Goal: Information Seeking & Learning: Learn about a topic

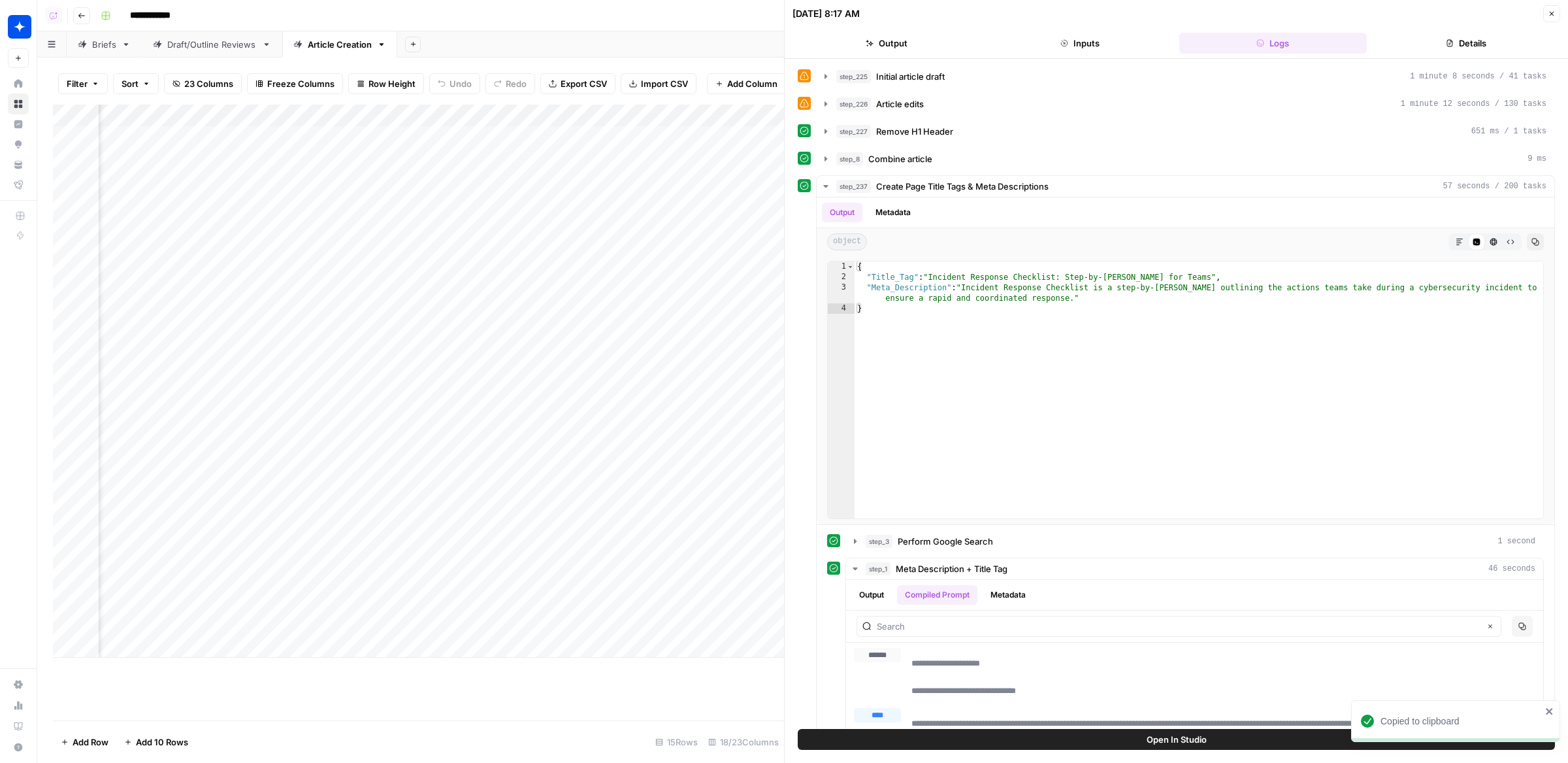
scroll to position [0, 805]
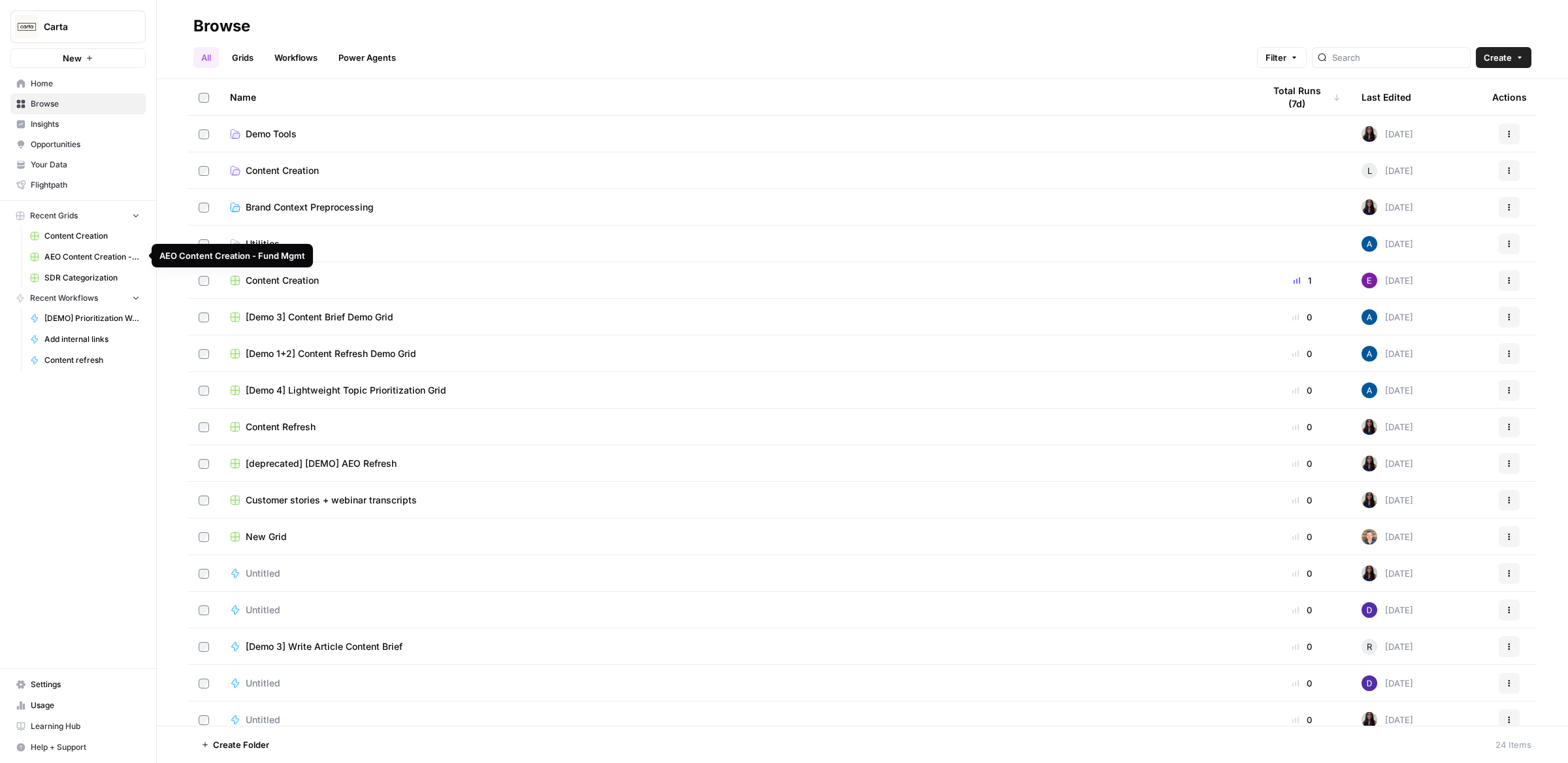
click at [265, 130] on span "Demo Tools" at bounding box center [271, 134] width 51 height 14
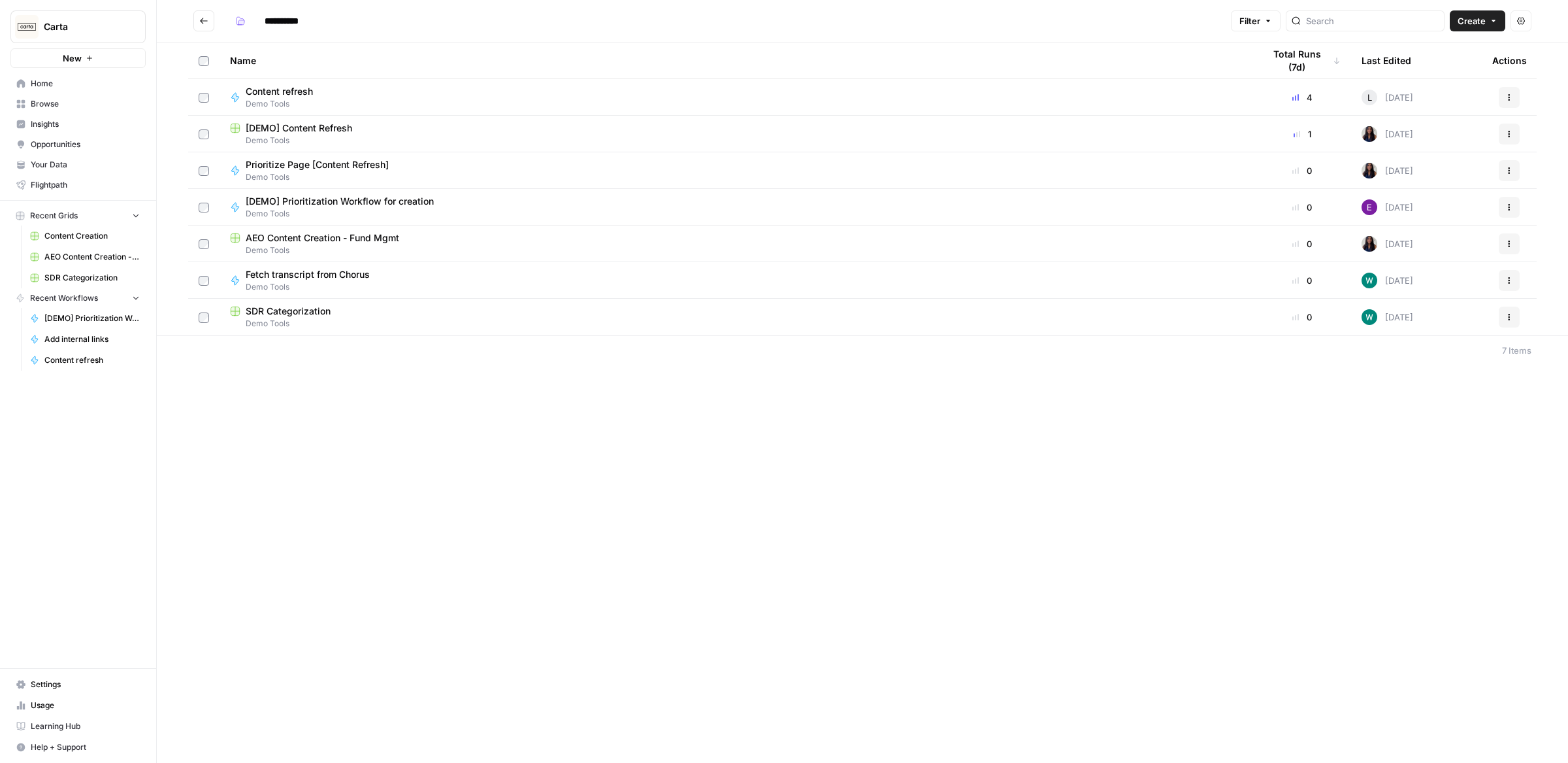
click at [274, 136] on span "Demo Tools" at bounding box center [737, 140] width 1013 height 12
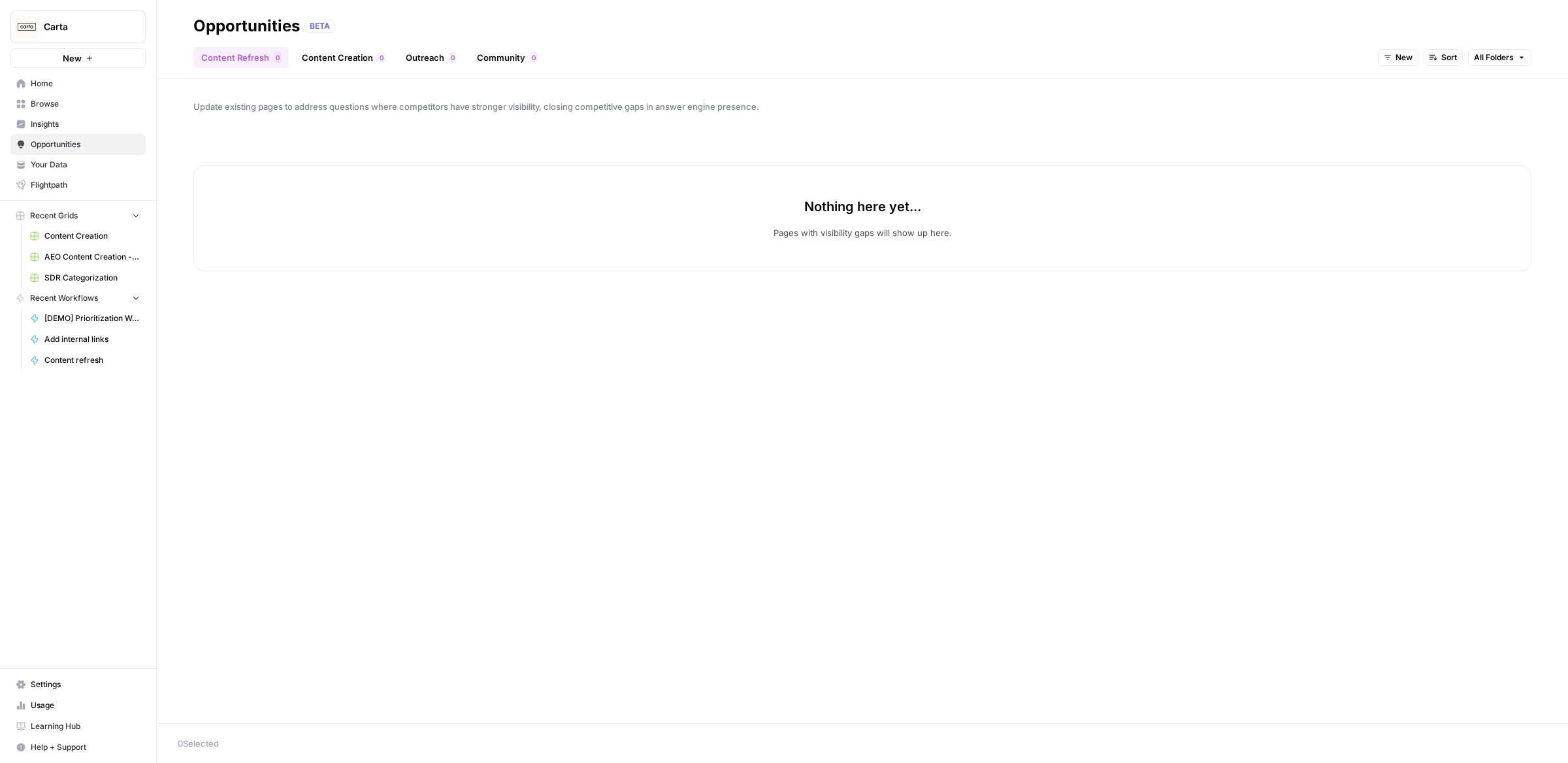
click at [333, 61] on link "Content Creation 0" at bounding box center [343, 58] width 99 height 21
click at [441, 59] on link "Outreach 0" at bounding box center [431, 58] width 66 height 21
click at [540, 58] on link "Community 0" at bounding box center [507, 58] width 75 height 21
click at [249, 53] on link "Content Refresh 0" at bounding box center [241, 58] width 96 height 21
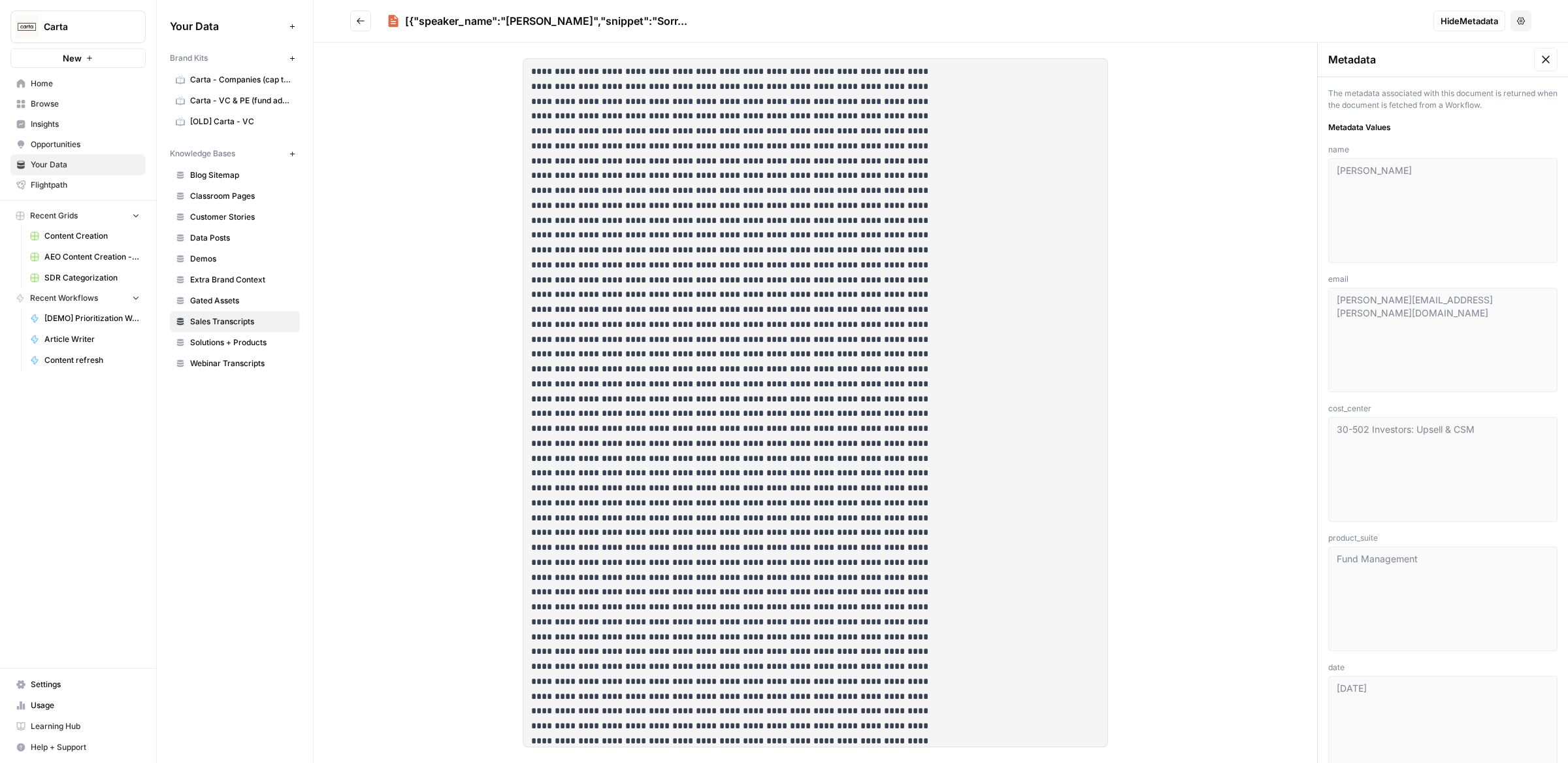
scroll to position [194, 0]
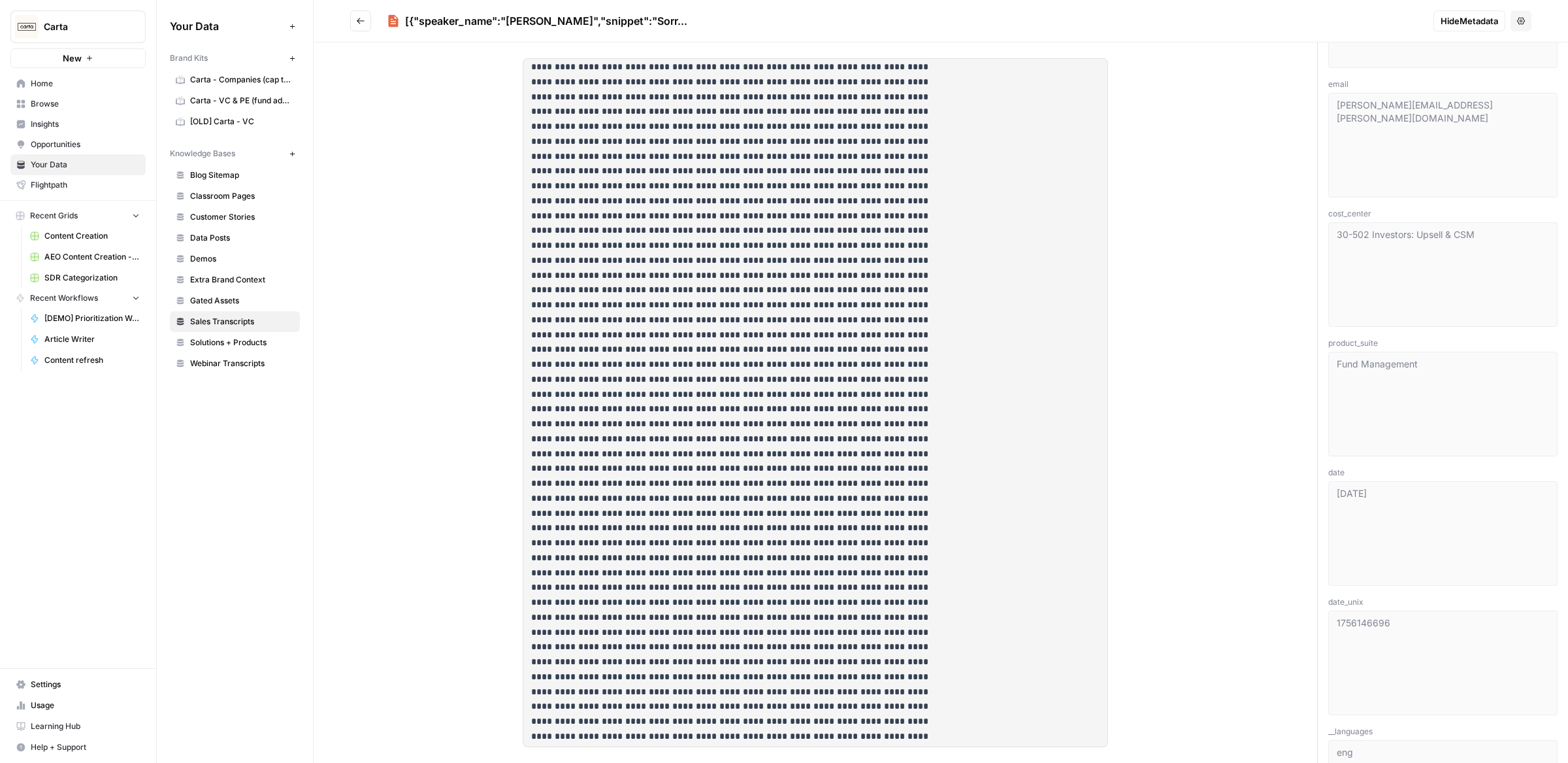
click at [352, 15] on button "Go back" at bounding box center [361, 21] width 21 height 21
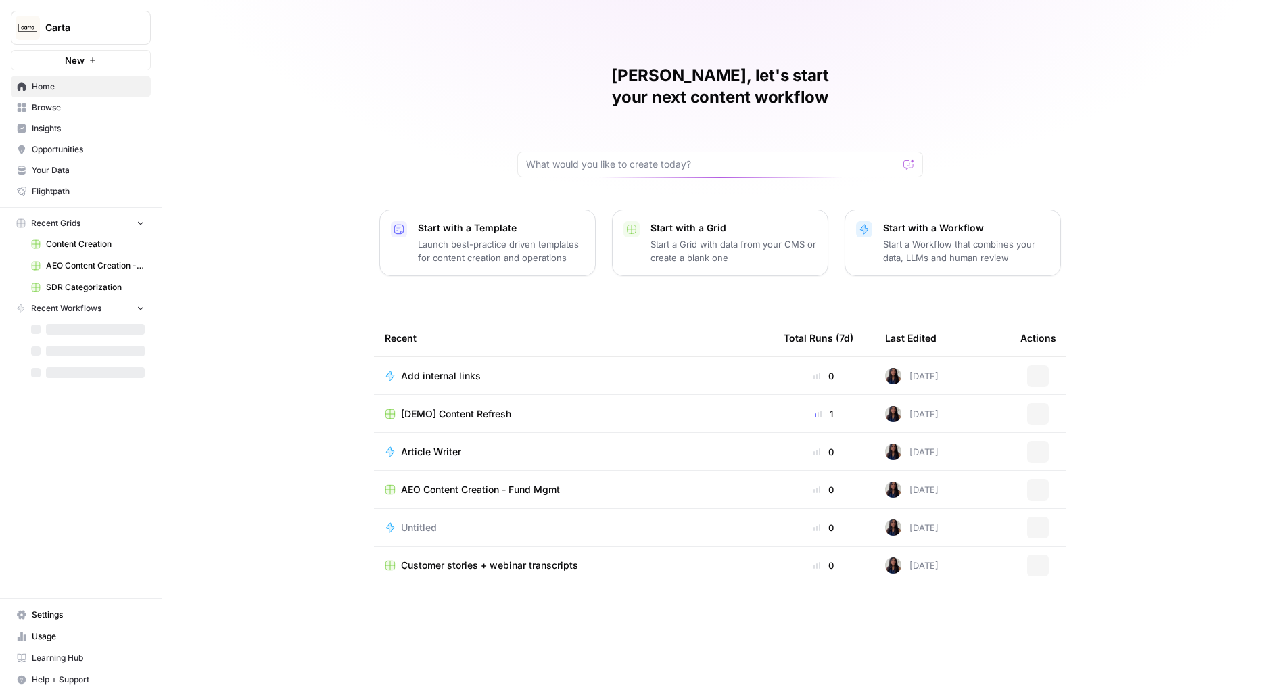
click at [118, 18] on button "Carta" at bounding box center [81, 28] width 140 height 34
type input "klav"
click button "Klaviyo" at bounding box center [122, 102] width 216 height 22
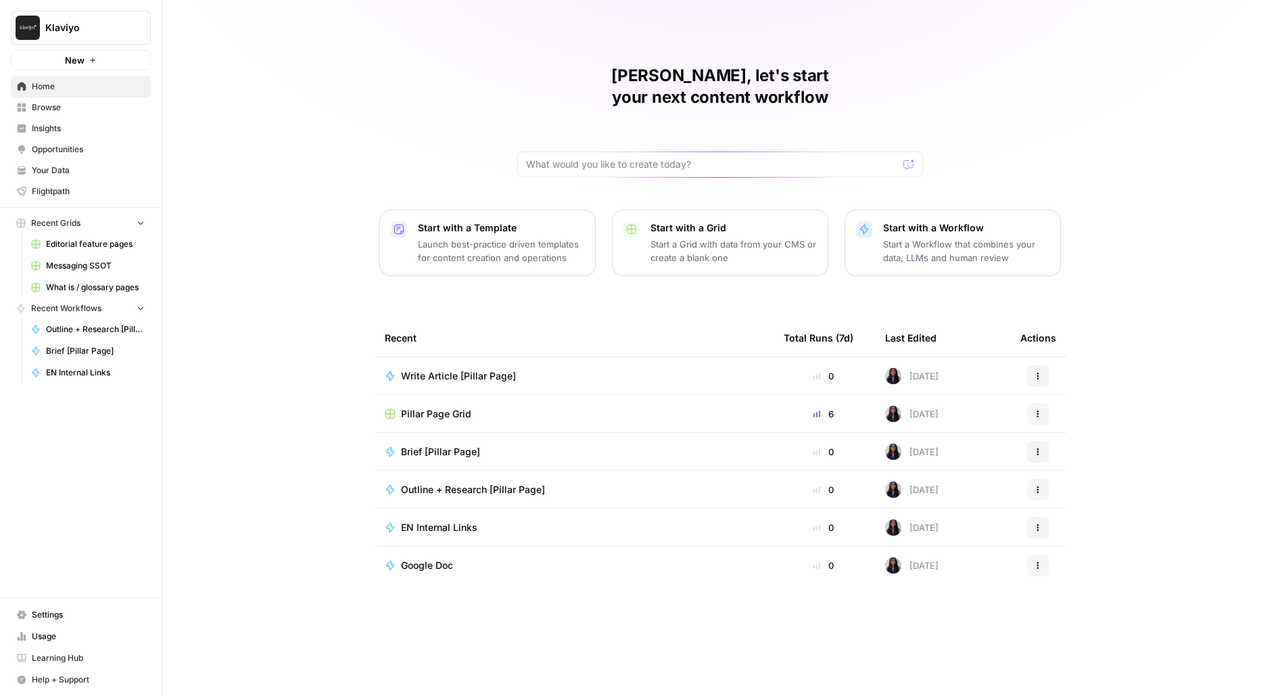
click at [466, 407] on span "Pillar Page Grid" at bounding box center [436, 414] width 70 height 14
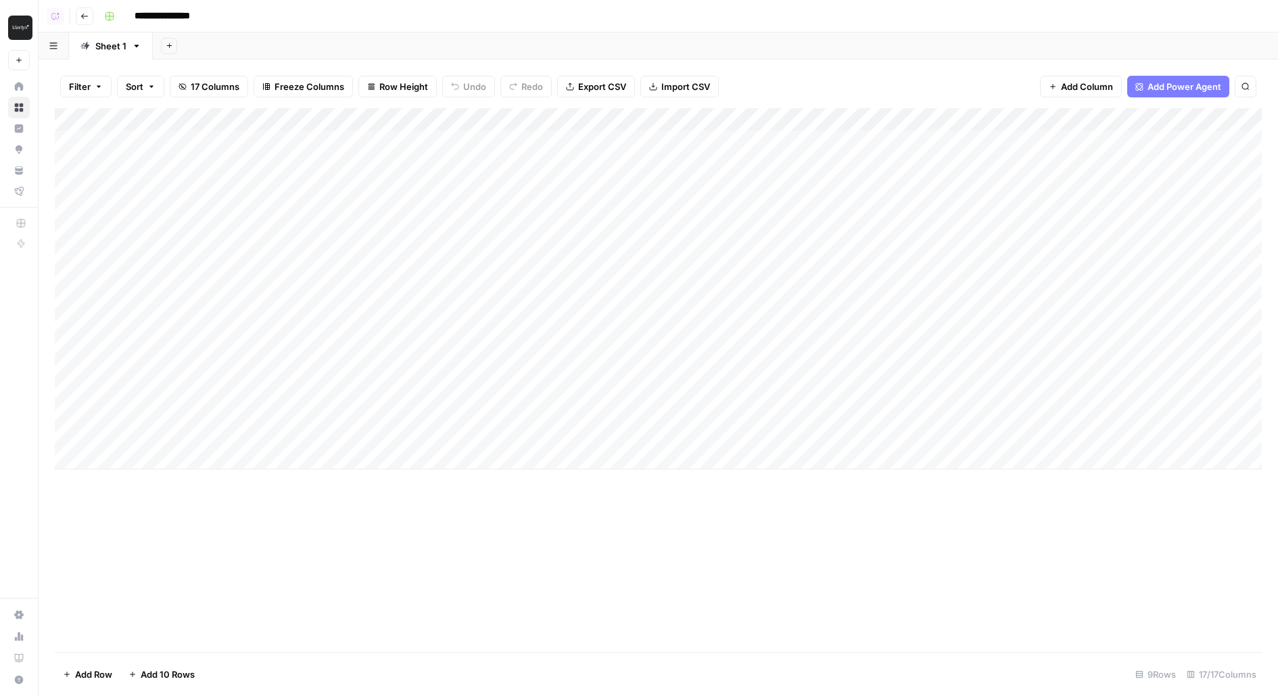
click at [235, 147] on div "Add Column" at bounding box center [658, 288] width 1207 height 361
click at [235, 147] on textarea "**********" at bounding box center [209, 142] width 216 height 19
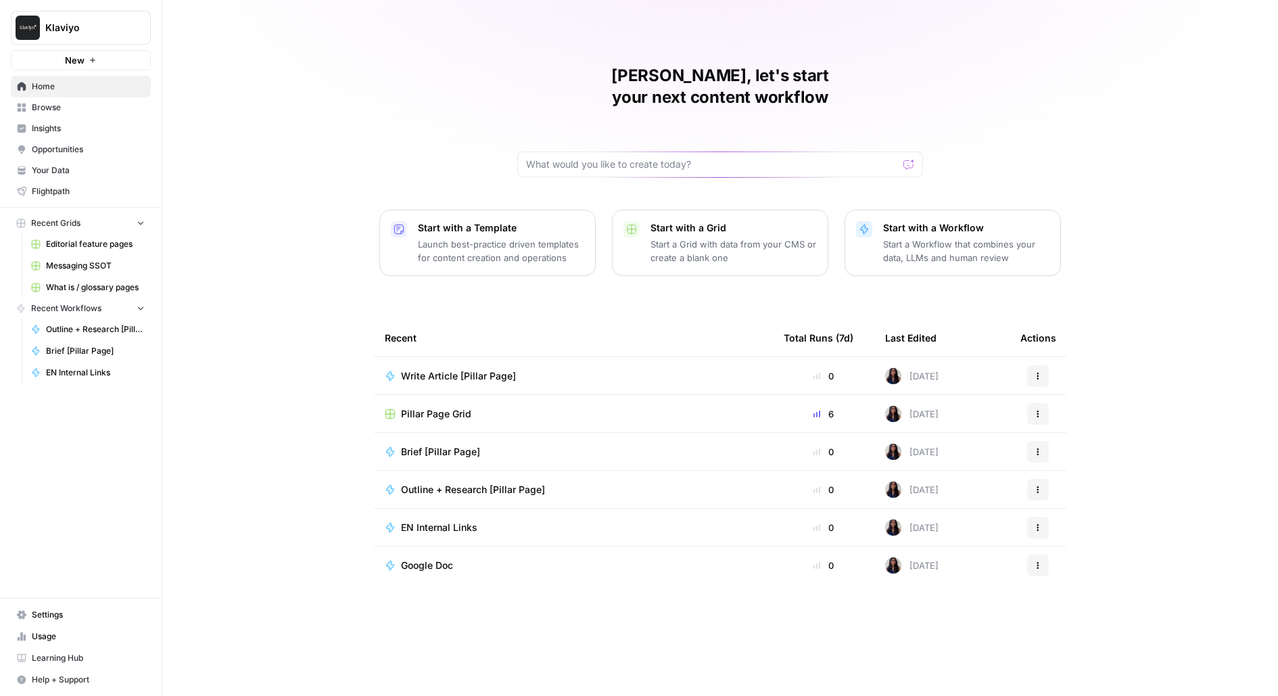
click at [123, 14] on button "Klaviyo" at bounding box center [81, 28] width 140 height 34
type input "wiz"
click button "Wiz" at bounding box center [122, 102] width 216 height 22
click at [105, 107] on span "Browse" at bounding box center [88, 107] width 113 height 12
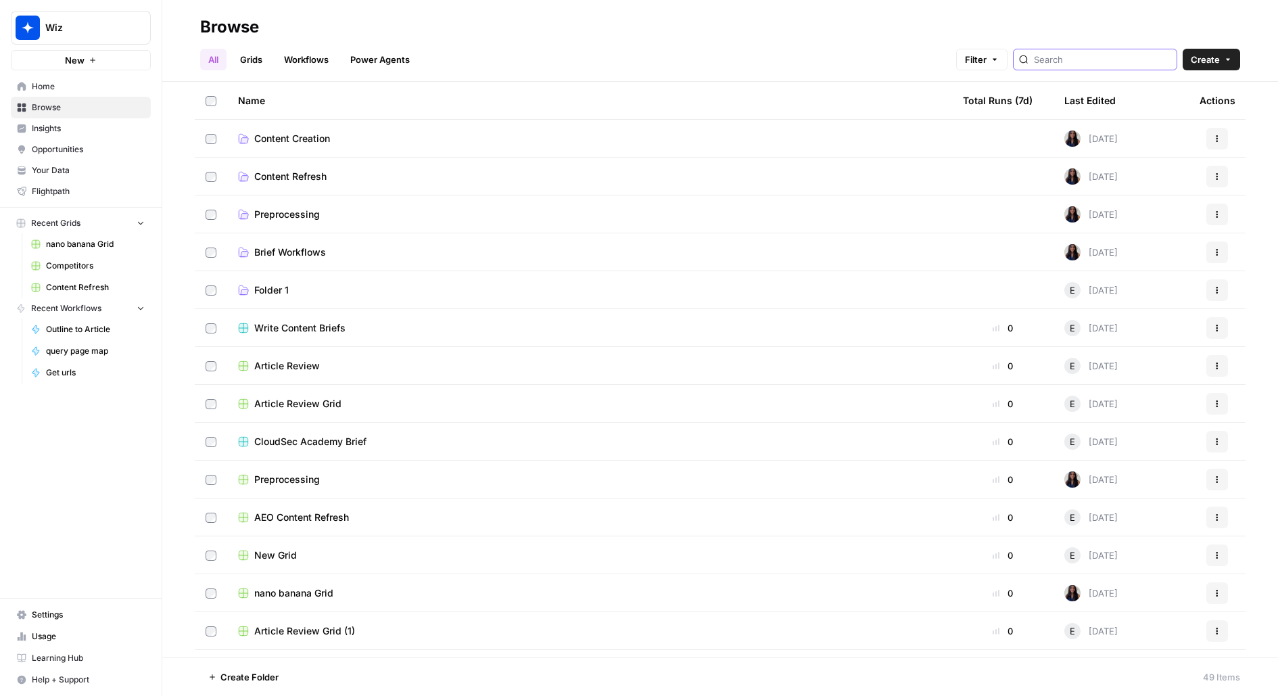
click at [1117, 59] on input "search" at bounding box center [1102, 60] width 137 height 14
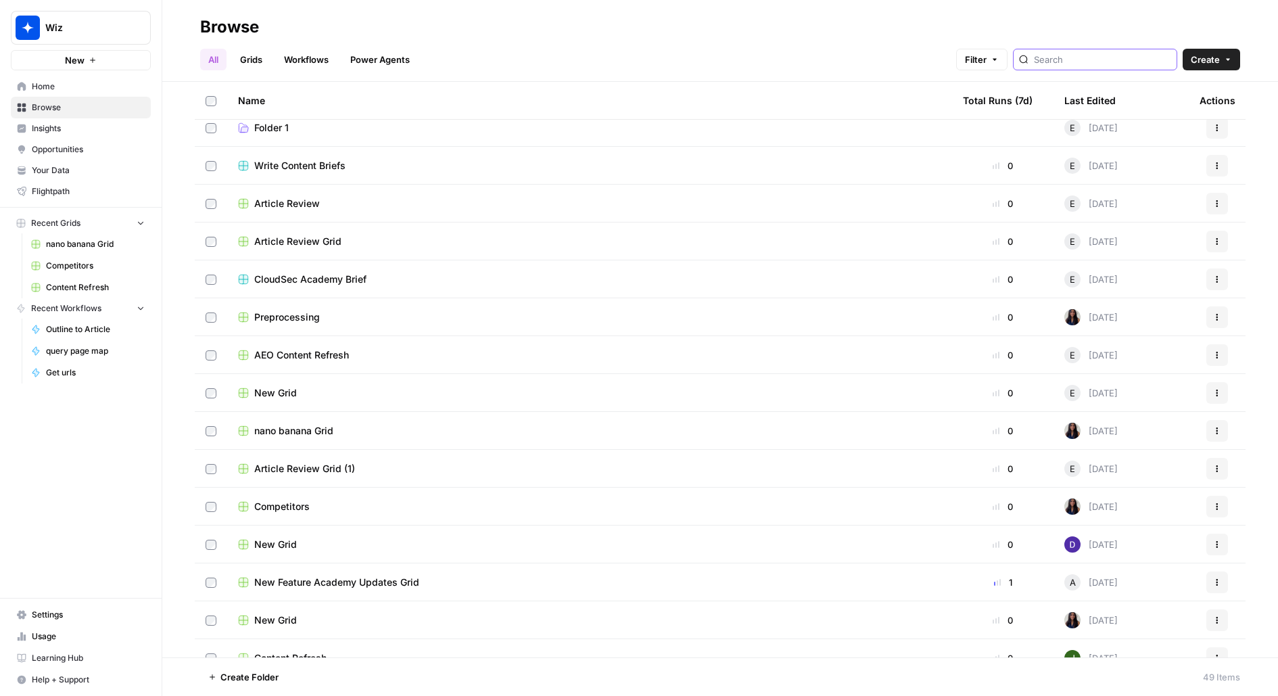
scroll to position [187, 0]
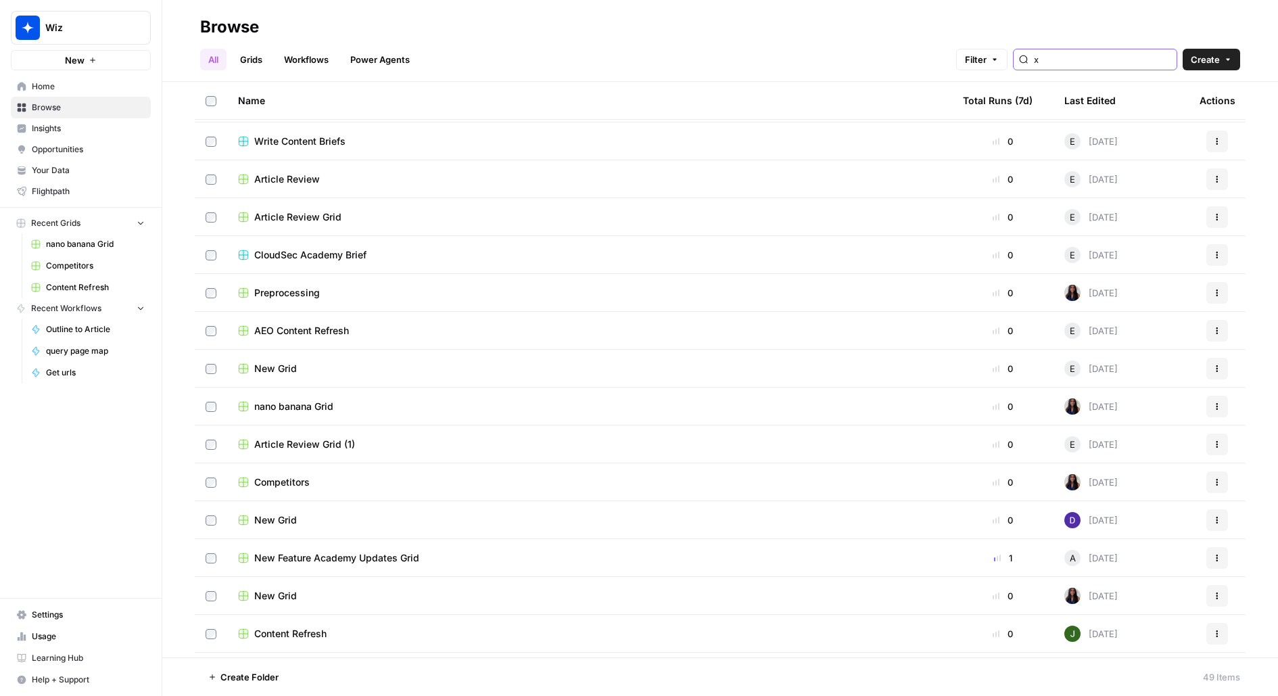
type input "x"
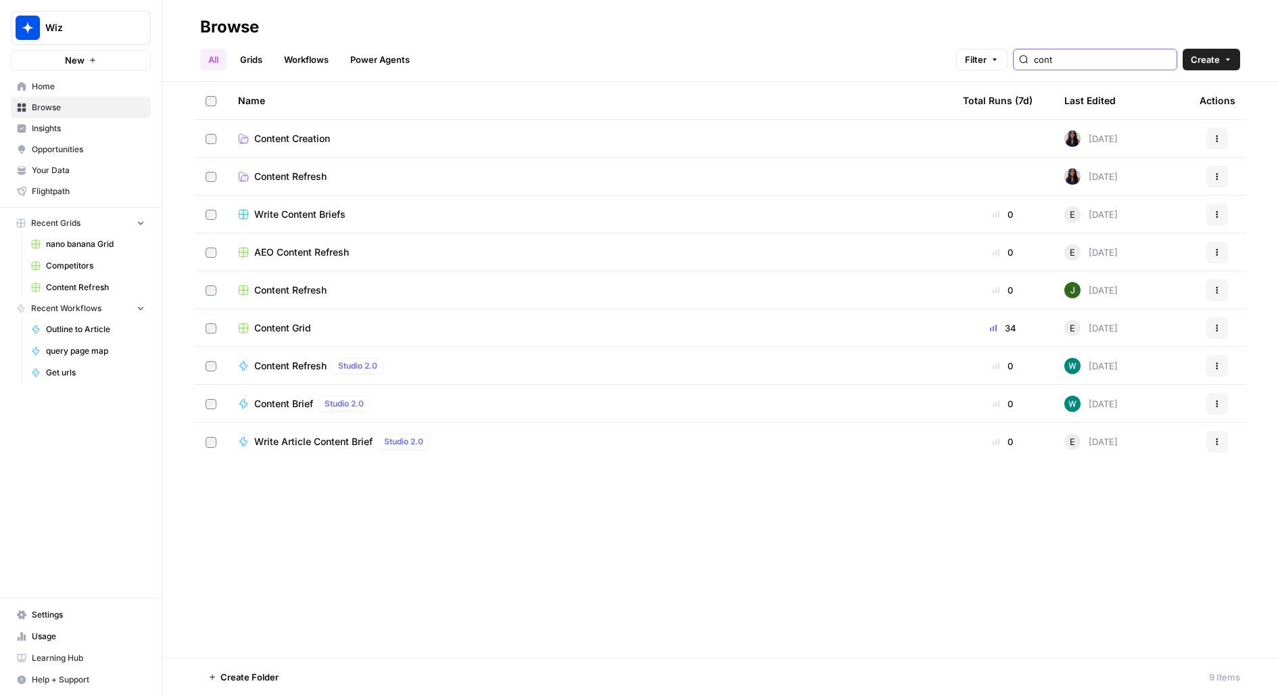
type input "cont"
click at [298, 332] on span "Content Grid" at bounding box center [282, 328] width 57 height 14
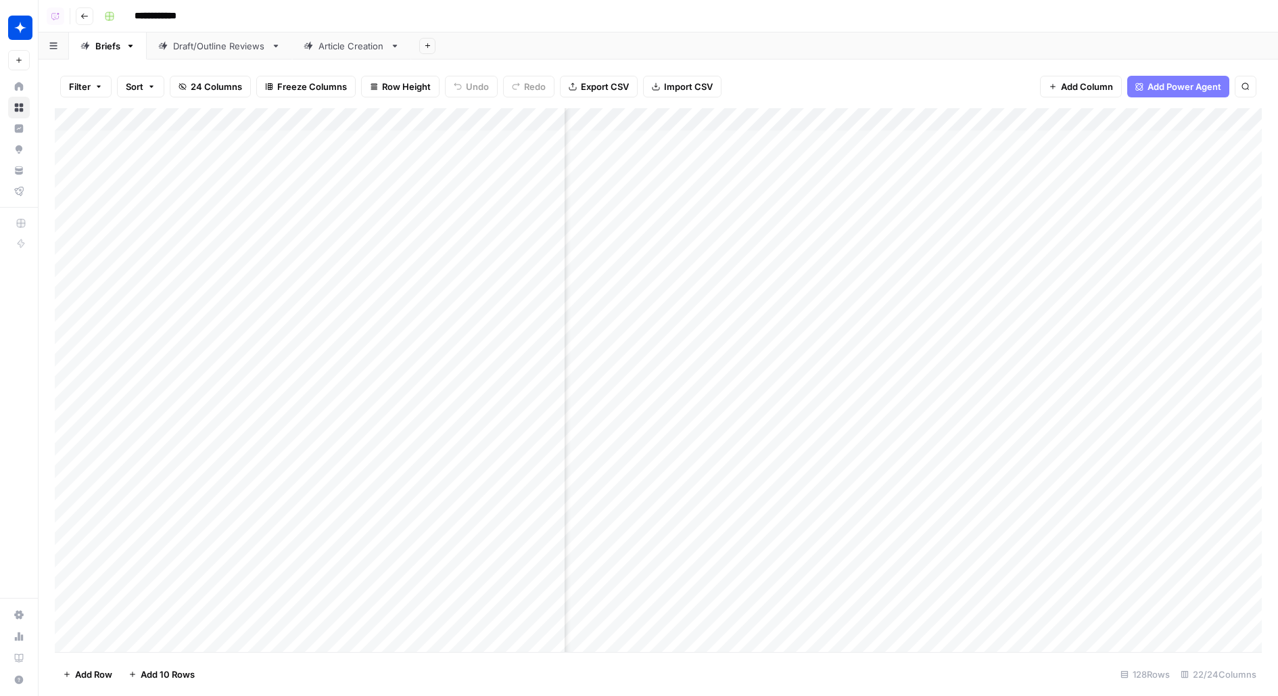
scroll to position [1, 609]
click at [918, 140] on div "Add Column" at bounding box center [658, 380] width 1207 height 544
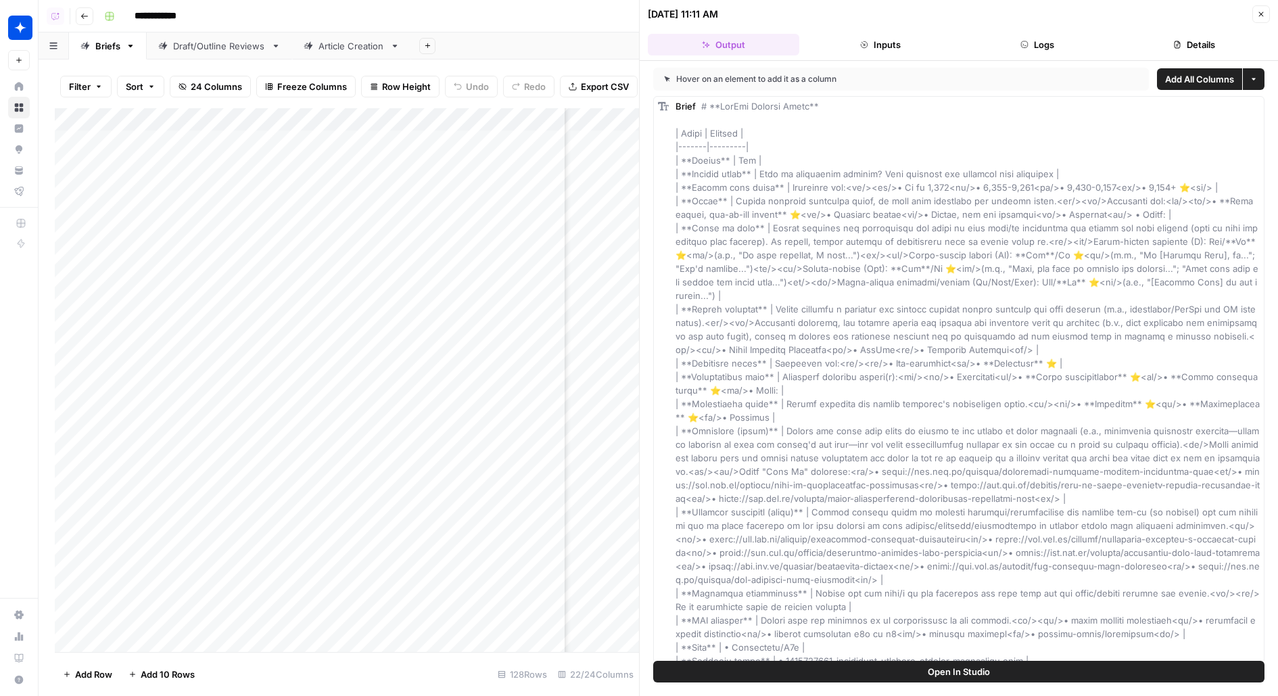
click at [1047, 47] on button "Logs" at bounding box center [1036, 45] width 151 height 22
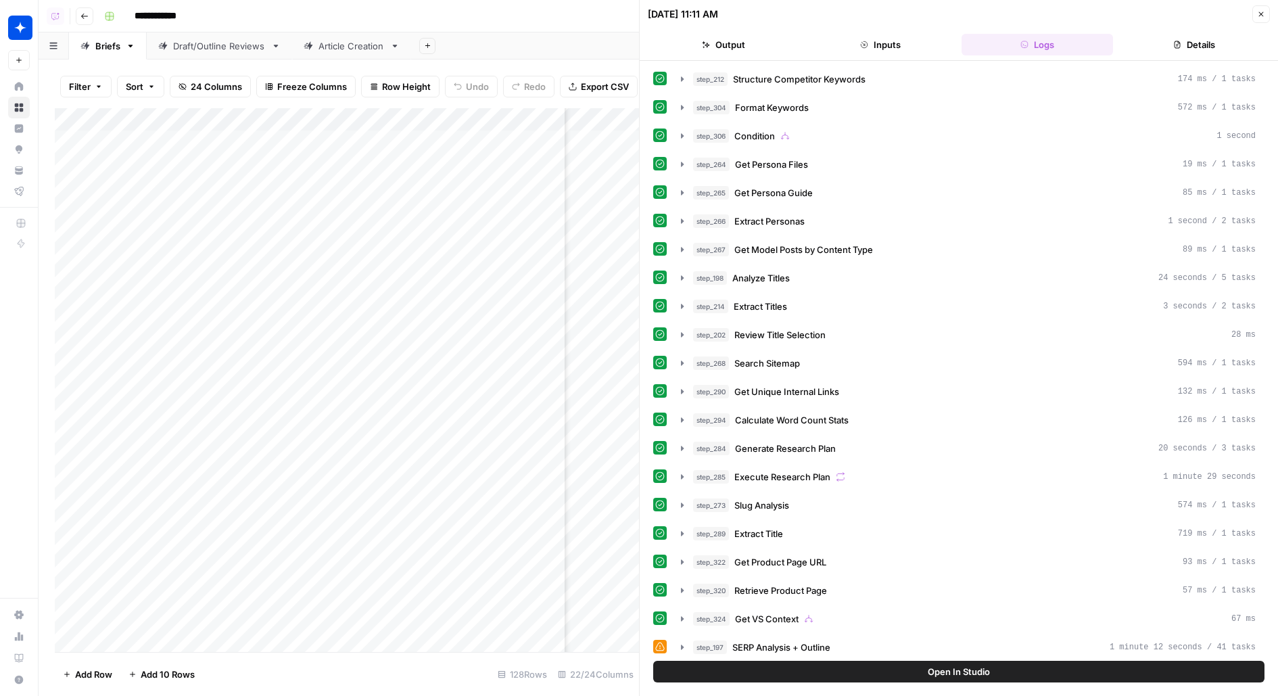
click at [1261, 16] on icon "button" at bounding box center [1261, 14] width 8 height 8
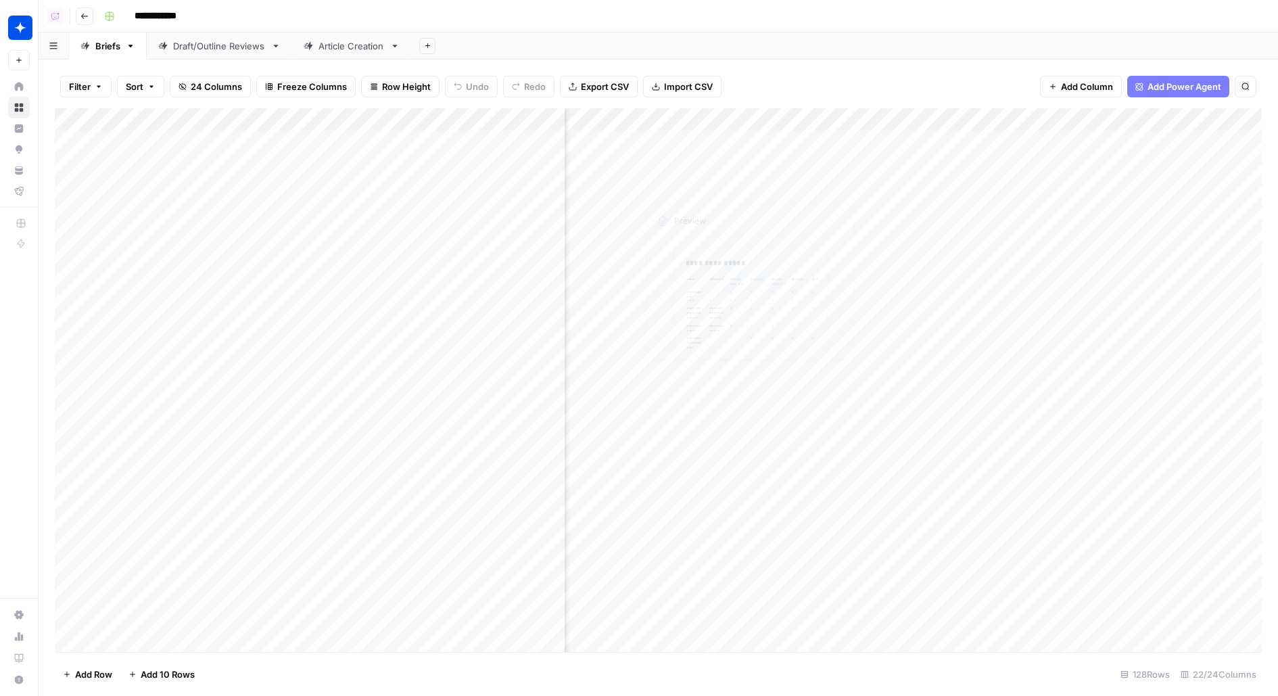
click at [356, 60] on div "Filter Sort 24 Columns Freeze Columns Row Height Undo Redo Export CSV Import CS…" at bounding box center [658, 377] width 1239 height 636
click at [354, 49] on div "Article Creation" at bounding box center [351, 46] width 66 height 14
click at [406, 123] on div "Add Column" at bounding box center [658, 380] width 1207 height 544
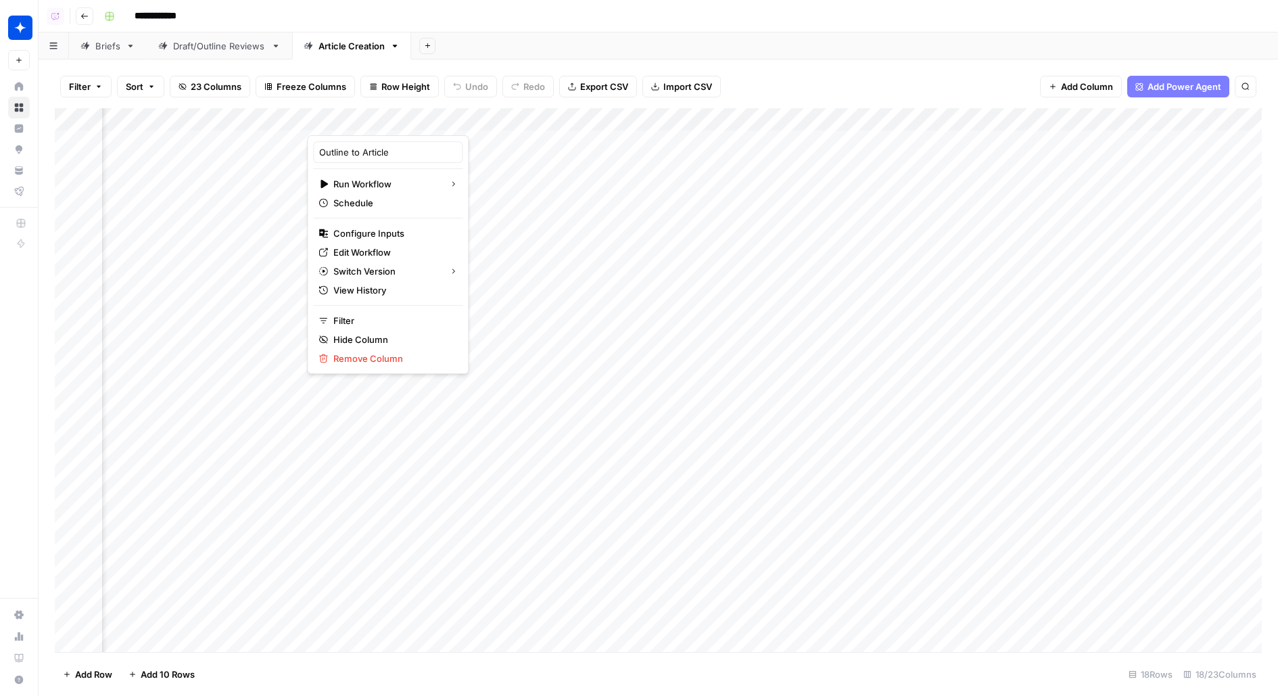
click at [602, 24] on div "**********" at bounding box center [681, 16] width 1165 height 22
click at [409, 143] on div "Add Column" at bounding box center [658, 380] width 1207 height 544
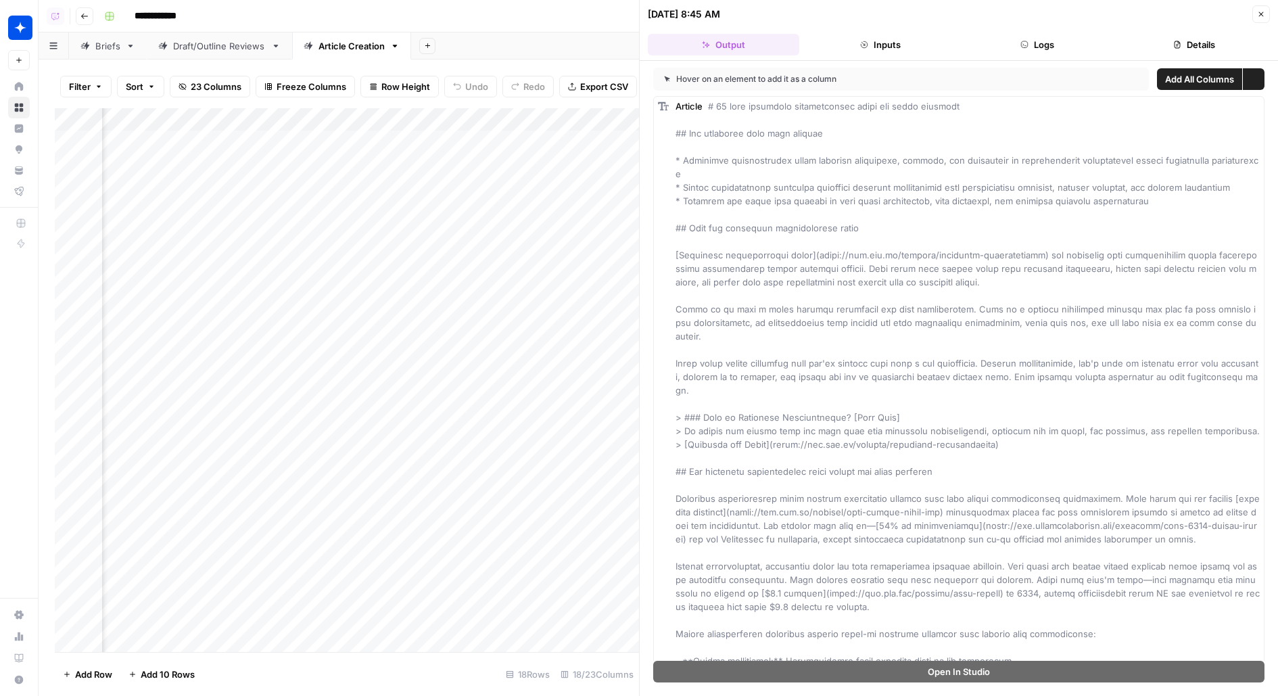
click at [1050, 47] on button "Logs" at bounding box center [1036, 45] width 151 height 22
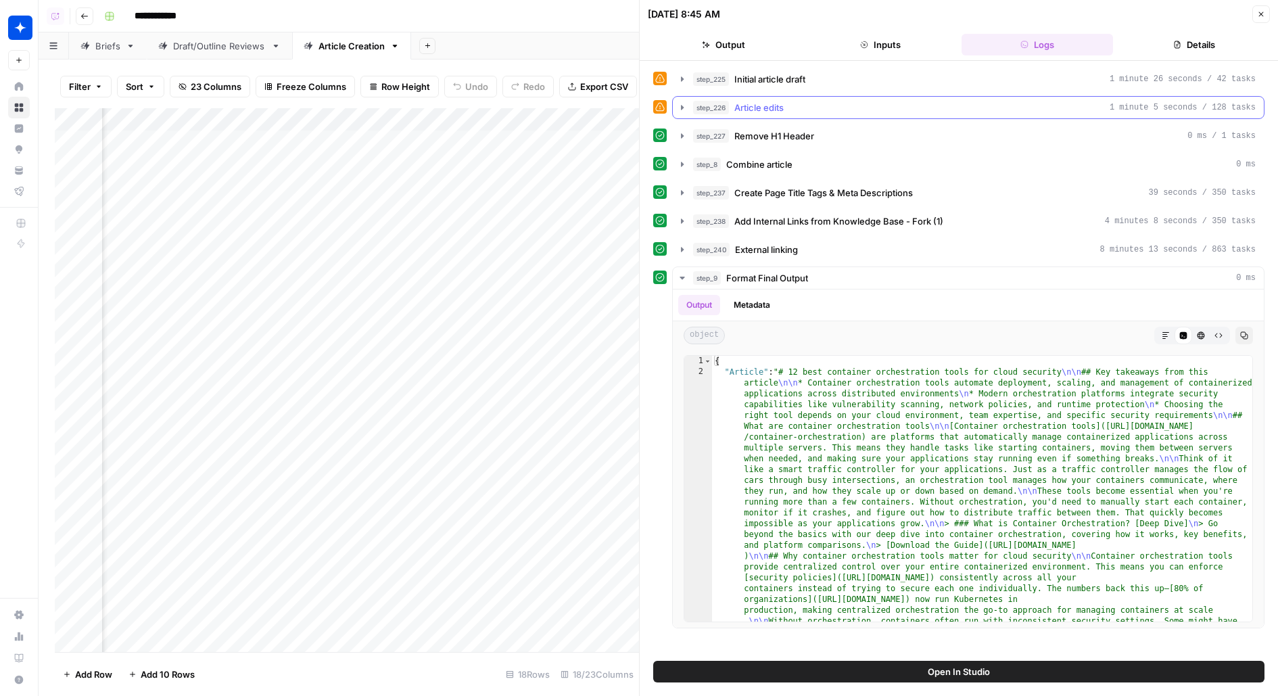
click at [1013, 102] on div "step_226 Article edits 1 minute 5 seconds / 128 tasks" at bounding box center [974, 108] width 562 height 14
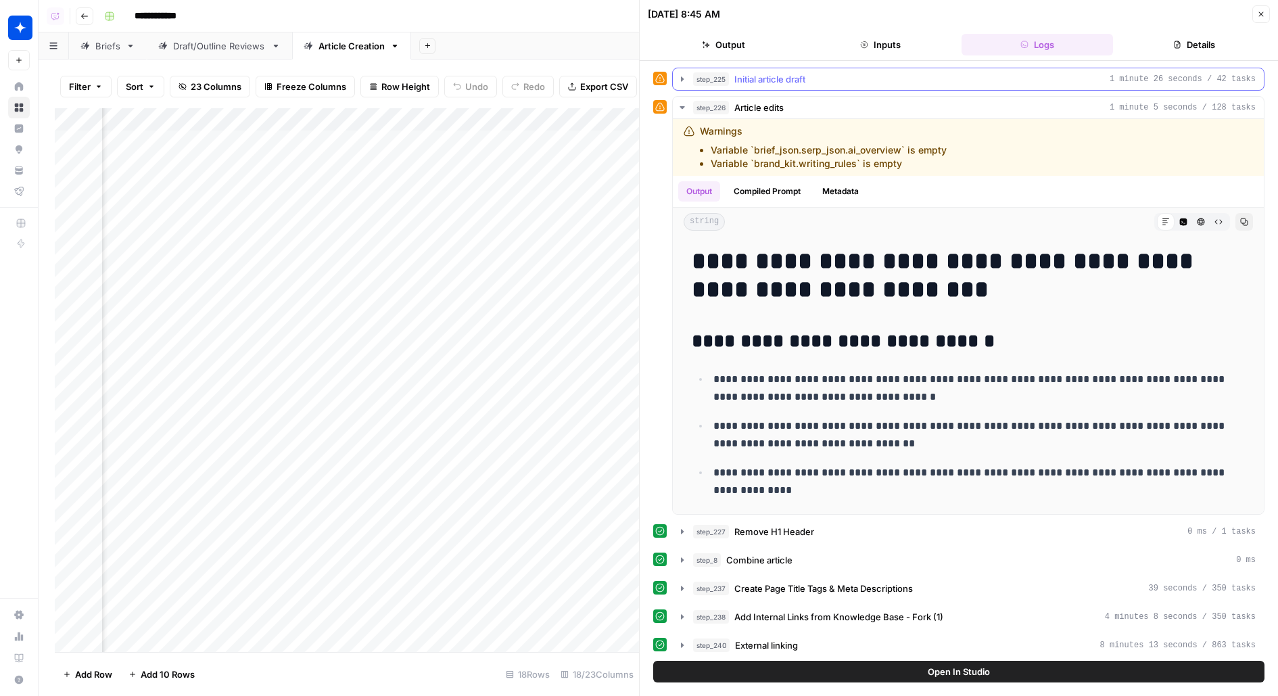
click at [1018, 74] on div "step_225 Initial article draft 1 minute 26 seconds / 42 tasks" at bounding box center [974, 79] width 562 height 14
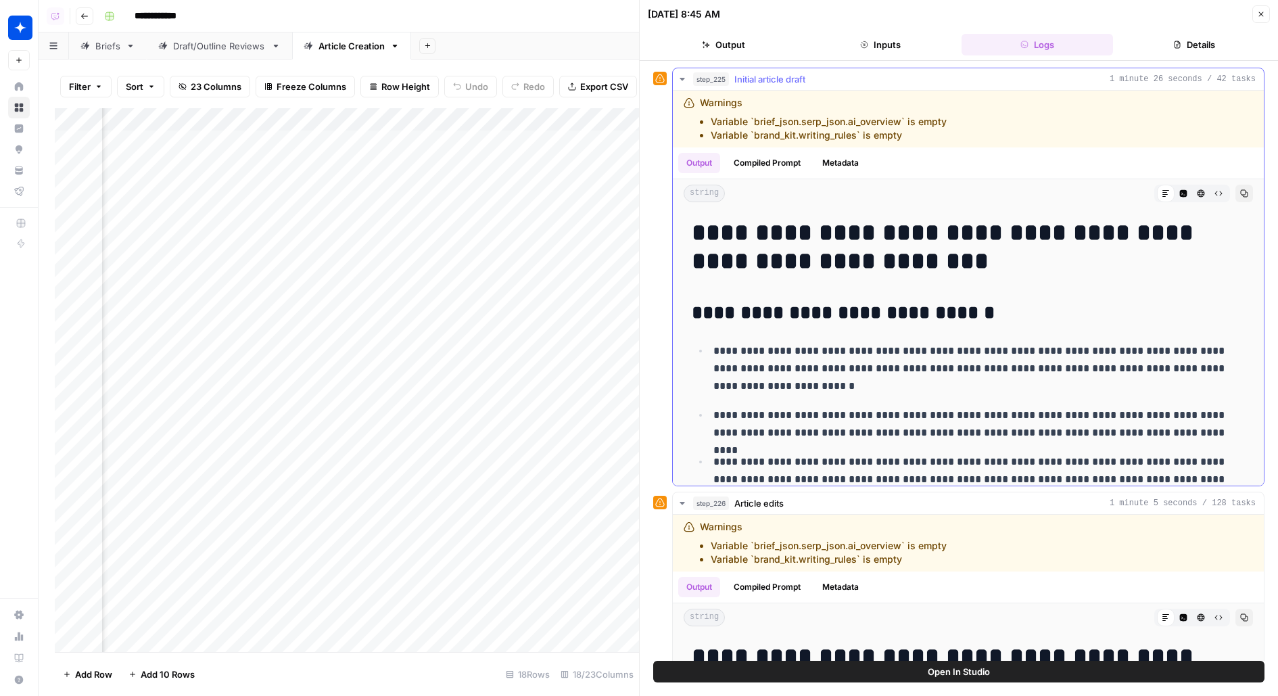
click at [1019, 76] on div "step_225 Initial article draft 1 minute 26 seconds / 42 tasks" at bounding box center [974, 79] width 562 height 14
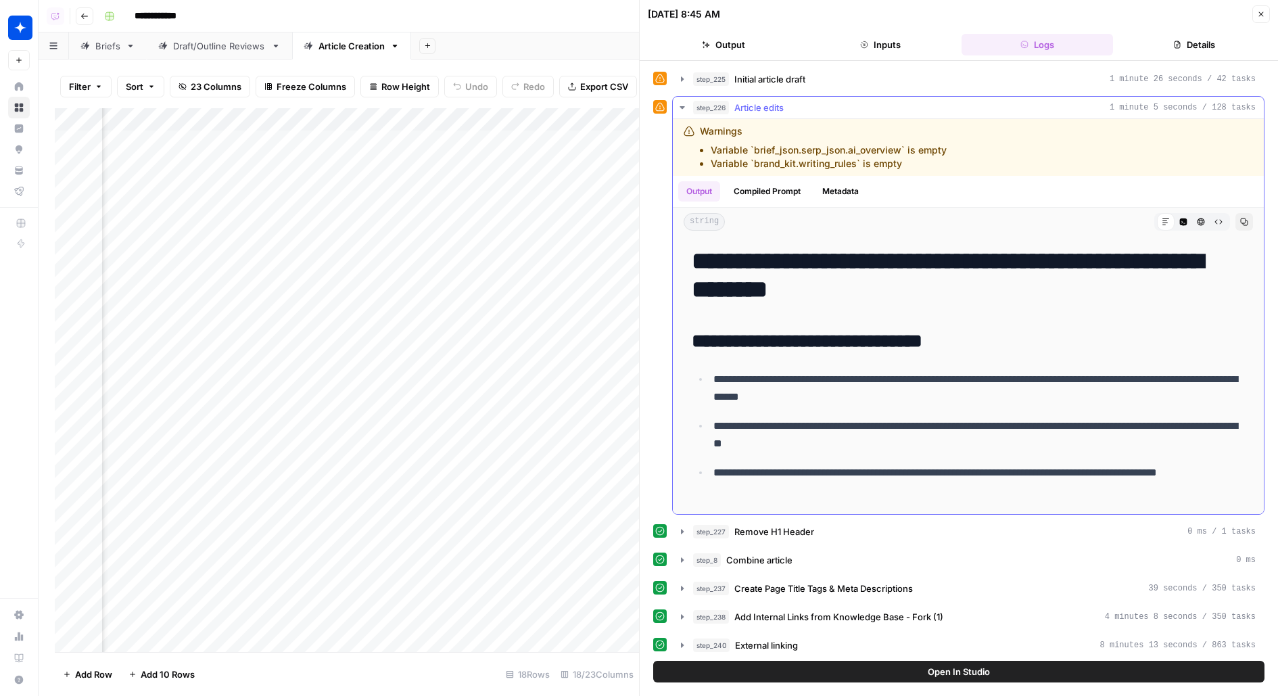
click at [1005, 101] on div "step_226 Article edits 1 minute 5 seconds / 128 tasks" at bounding box center [974, 108] width 562 height 14
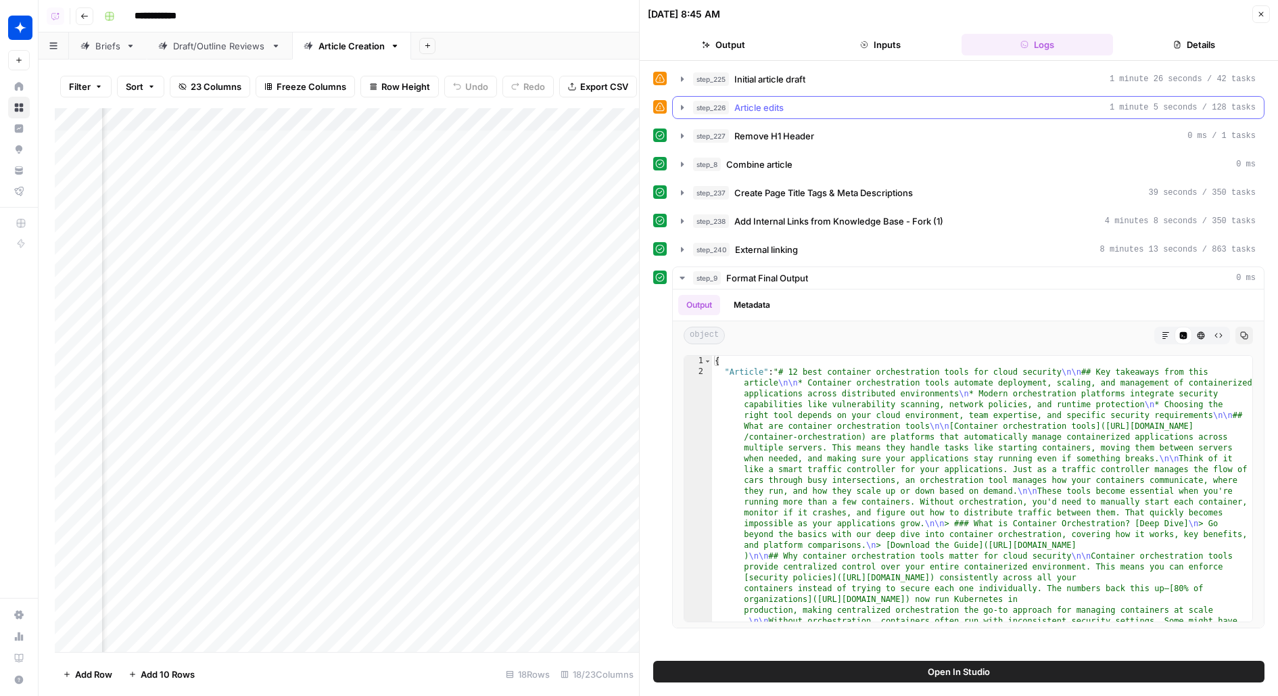
click at [1005, 106] on div "step_226 Article edits 1 minute 5 seconds / 128 tasks" at bounding box center [974, 108] width 562 height 14
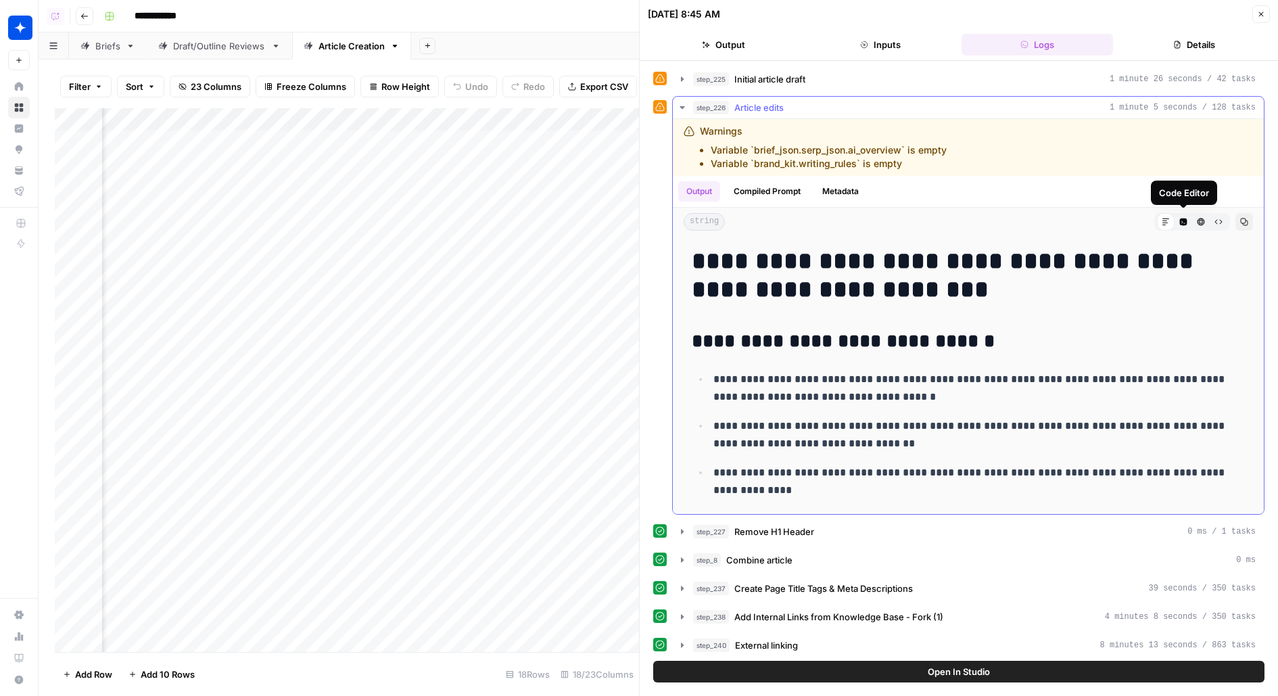
click at [755, 190] on button "Compiled Prompt" at bounding box center [766, 191] width 83 height 20
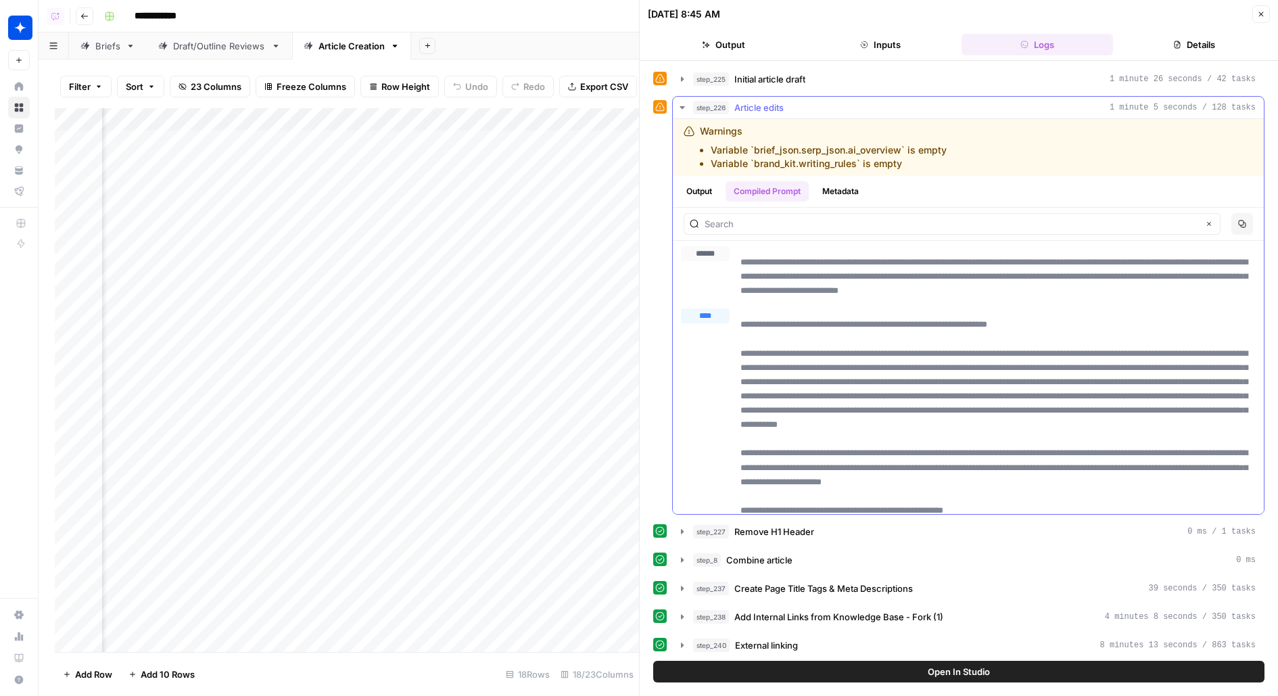
click at [1249, 222] on button "Copy" at bounding box center [1242, 224] width 22 height 22
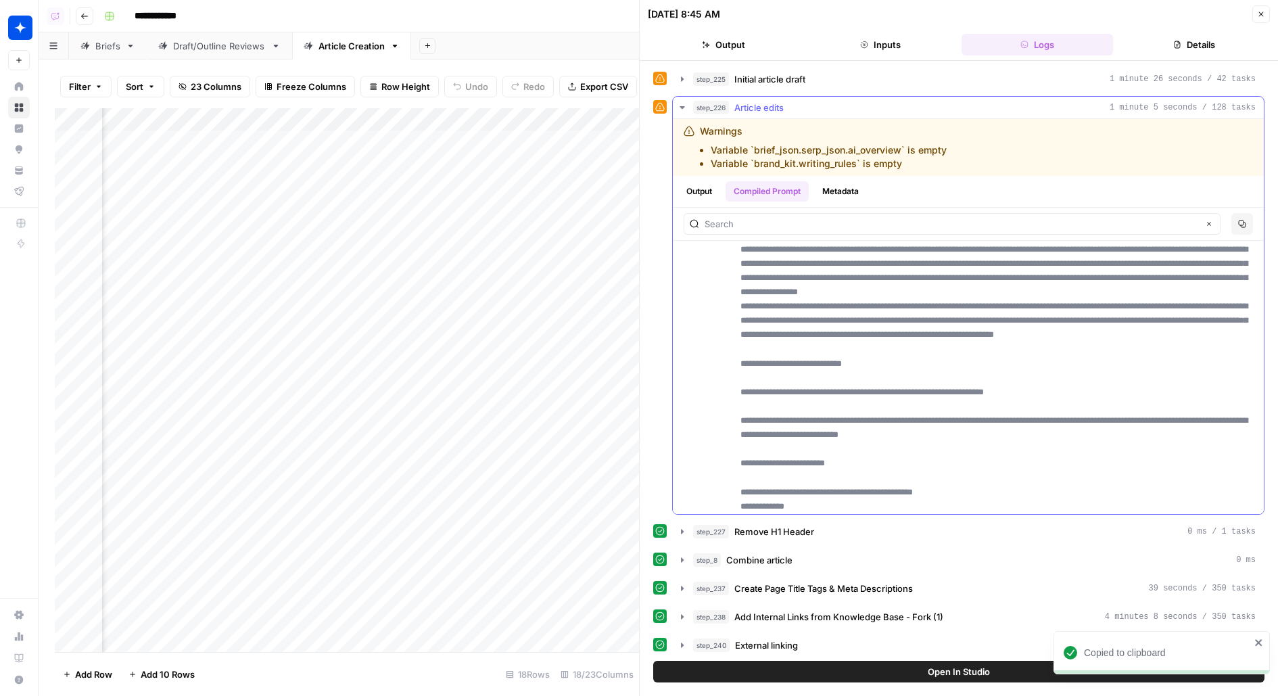
scroll to position [4372, 0]
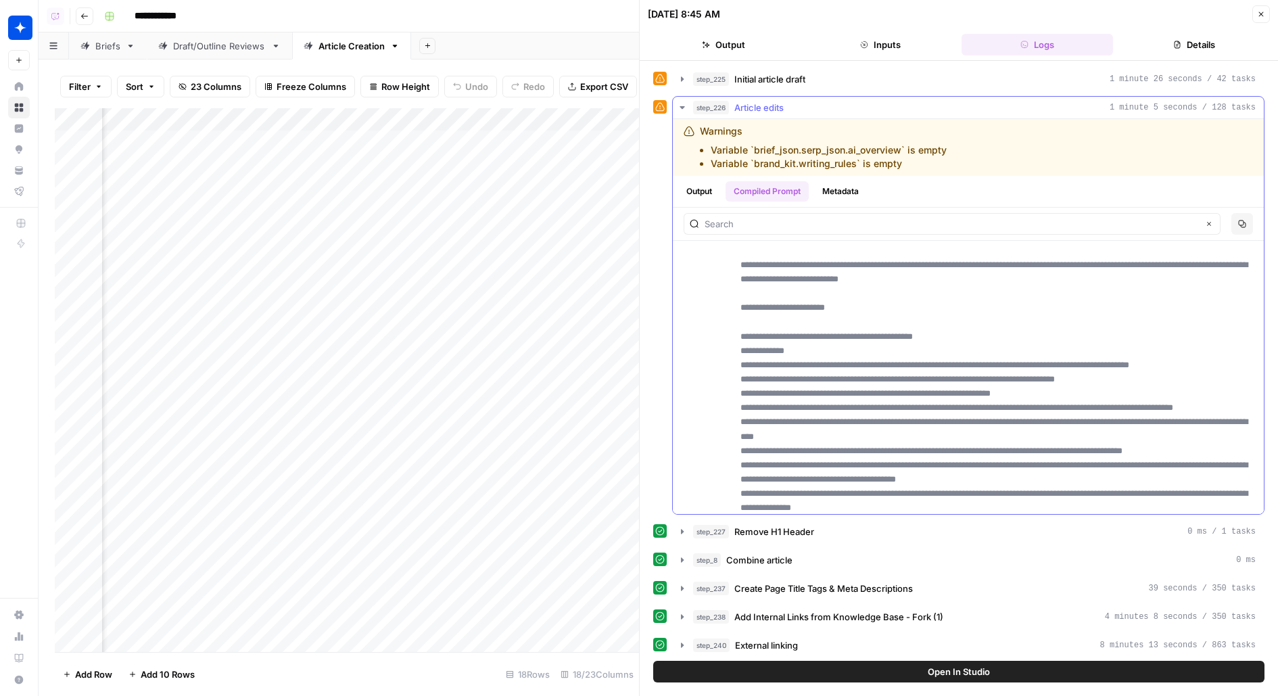
click at [819, 101] on div "step_226 Article edits 1 minute 5 seconds / 128 tasks" at bounding box center [974, 108] width 562 height 14
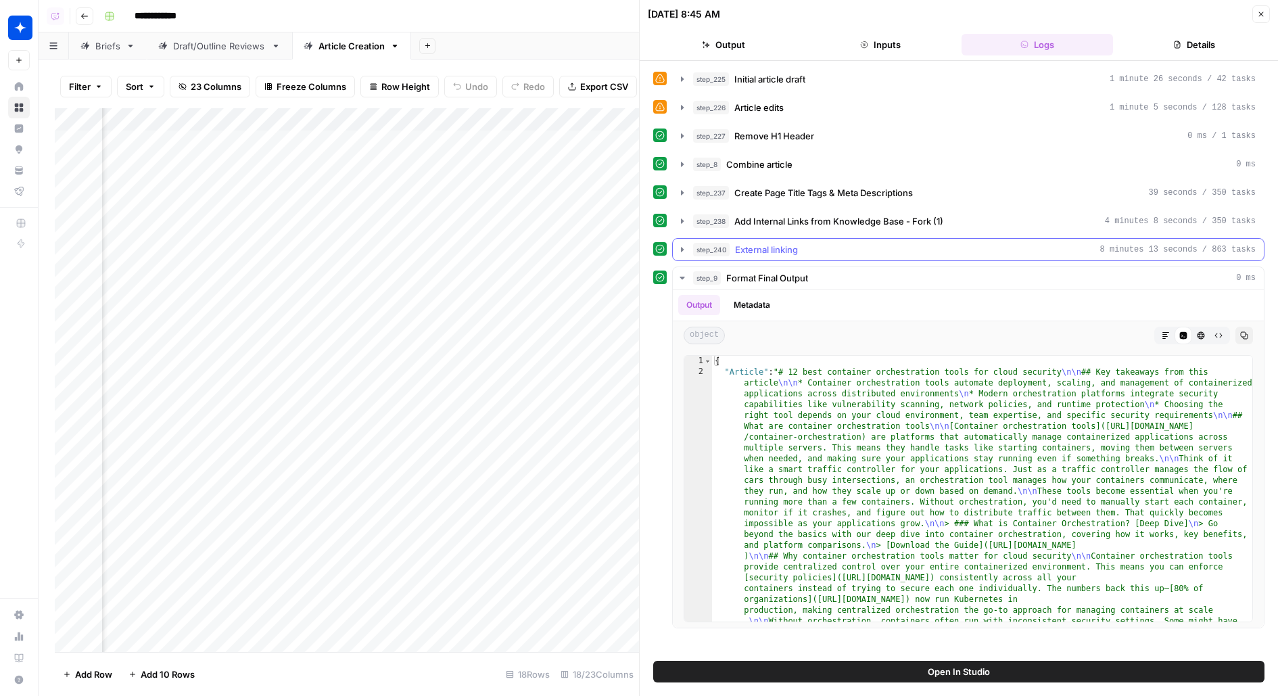
click at [788, 244] on span "External linking" at bounding box center [766, 250] width 63 height 14
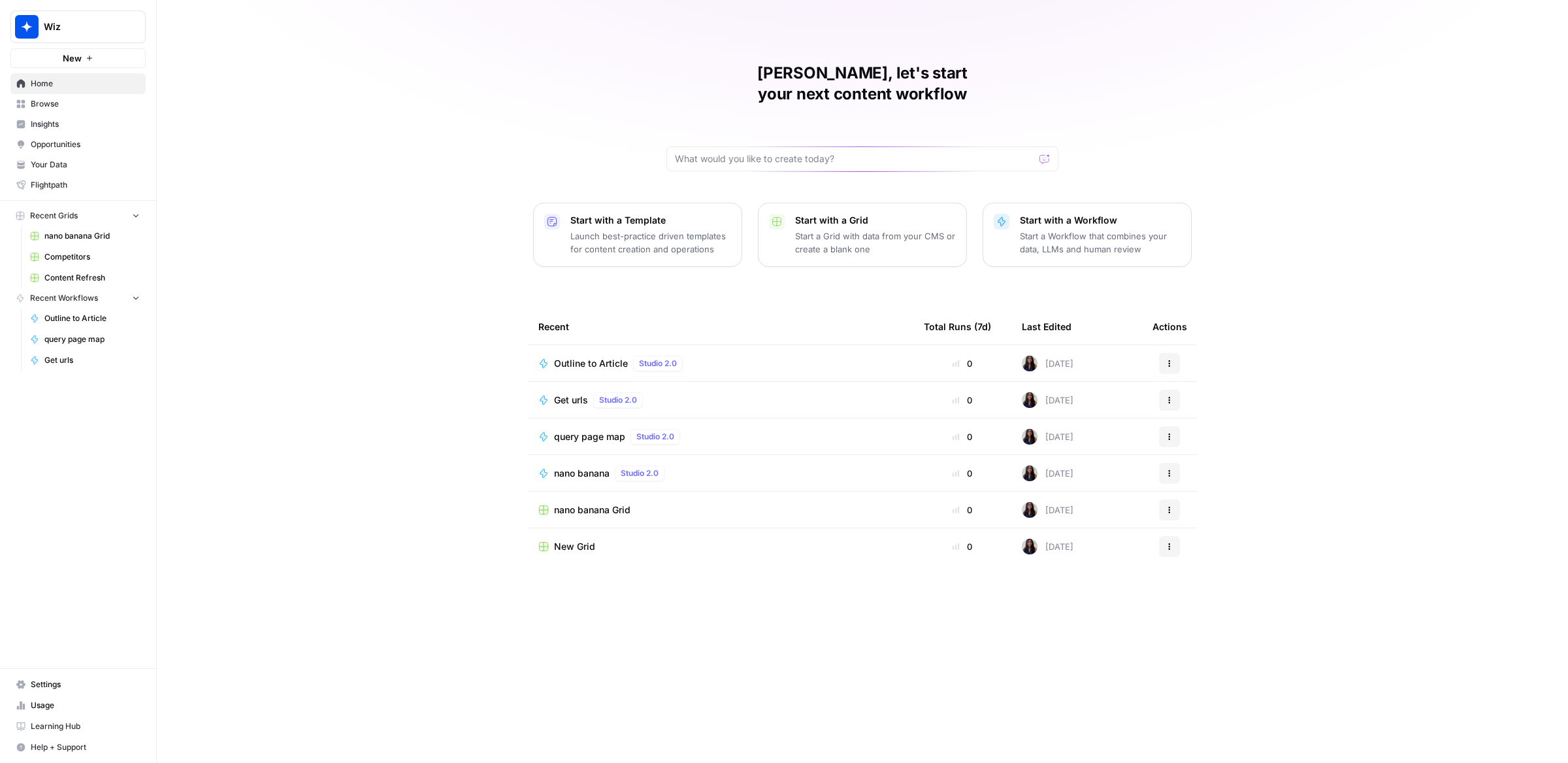
click at [73, 25] on span "Wiz" at bounding box center [83, 27] width 79 height 14
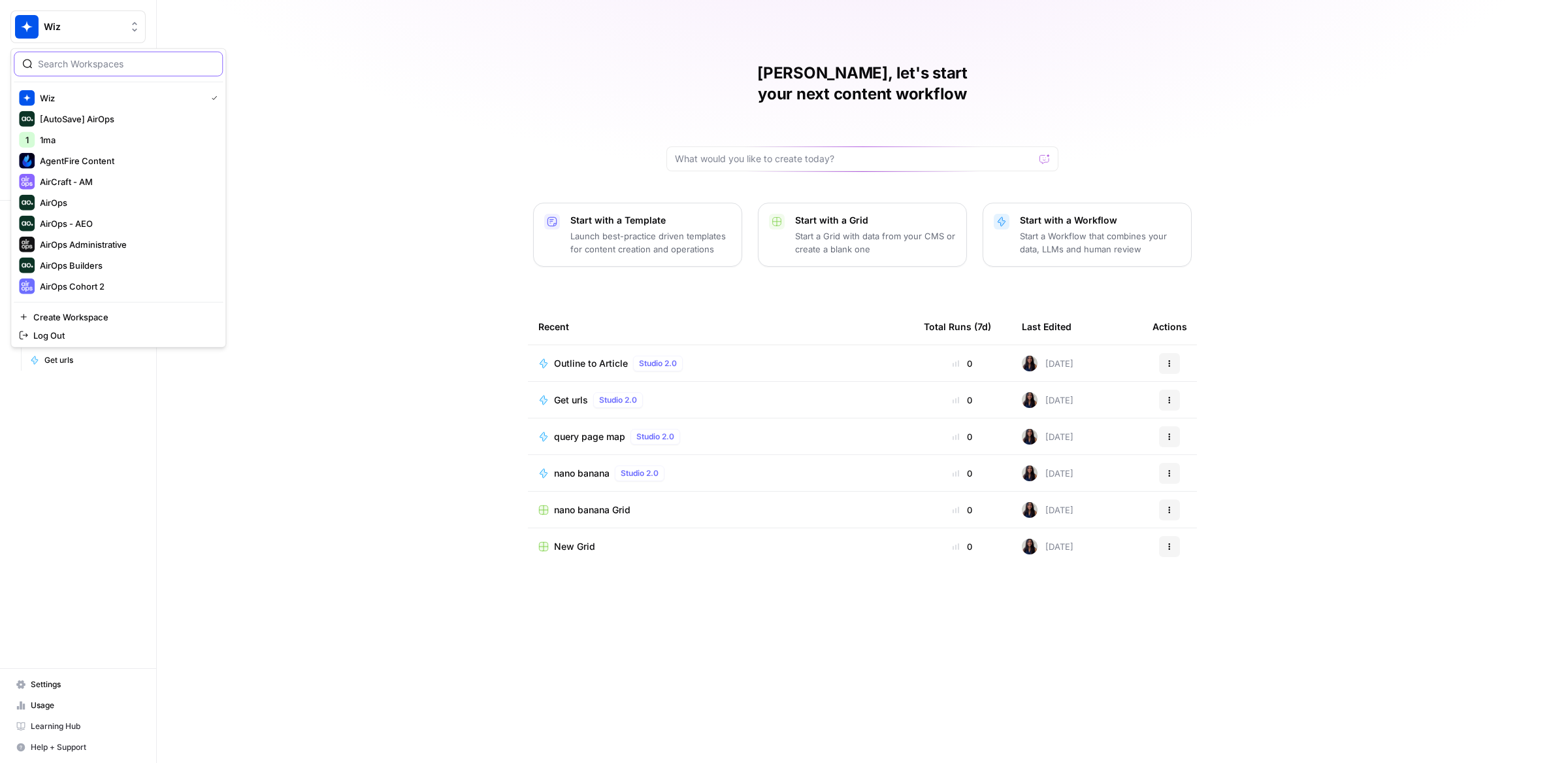
click at [135, 66] on input "search" at bounding box center [126, 64] width 177 height 14
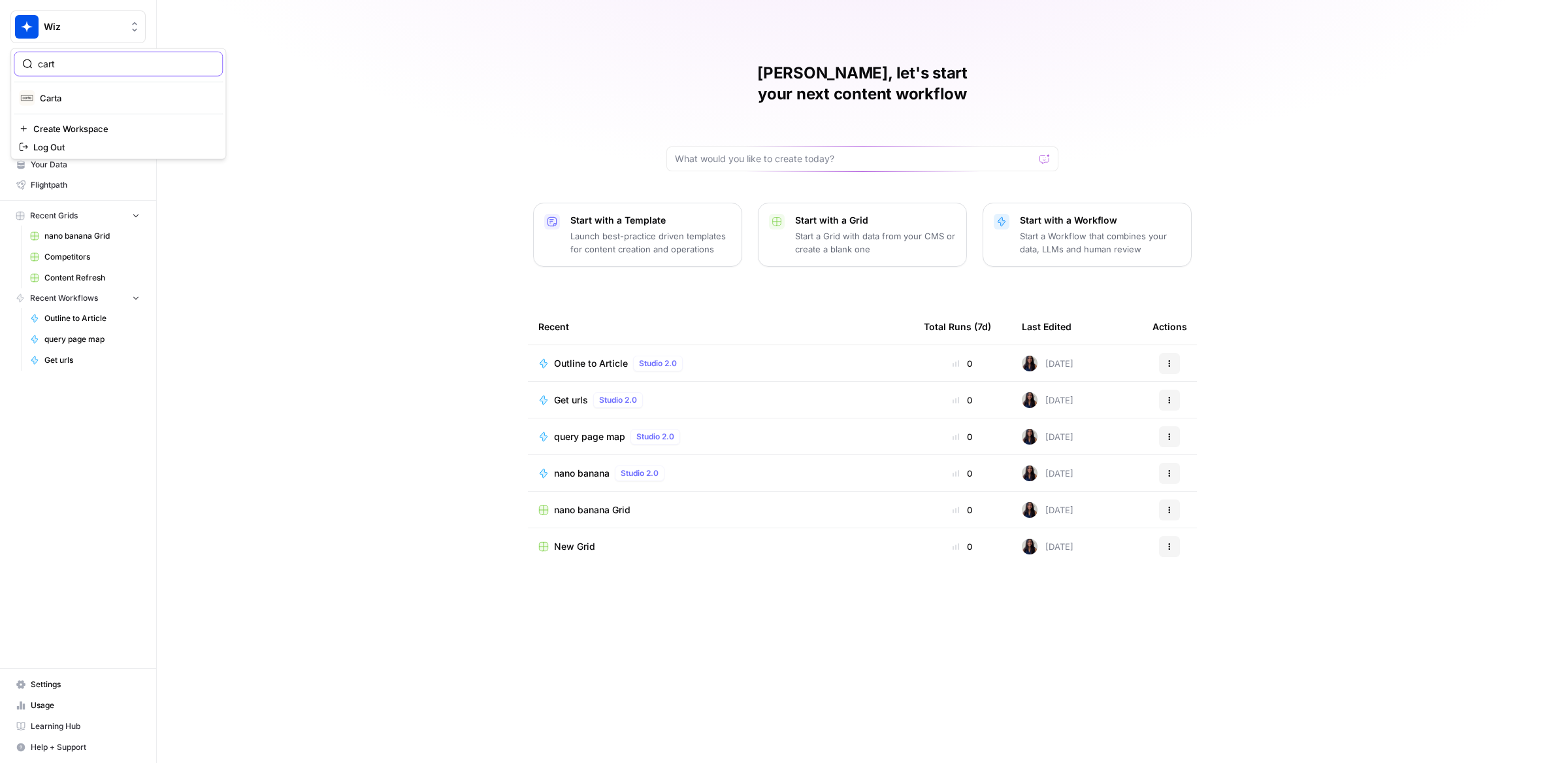
type input "cart"
click button "Carta" at bounding box center [118, 99] width 209 height 21
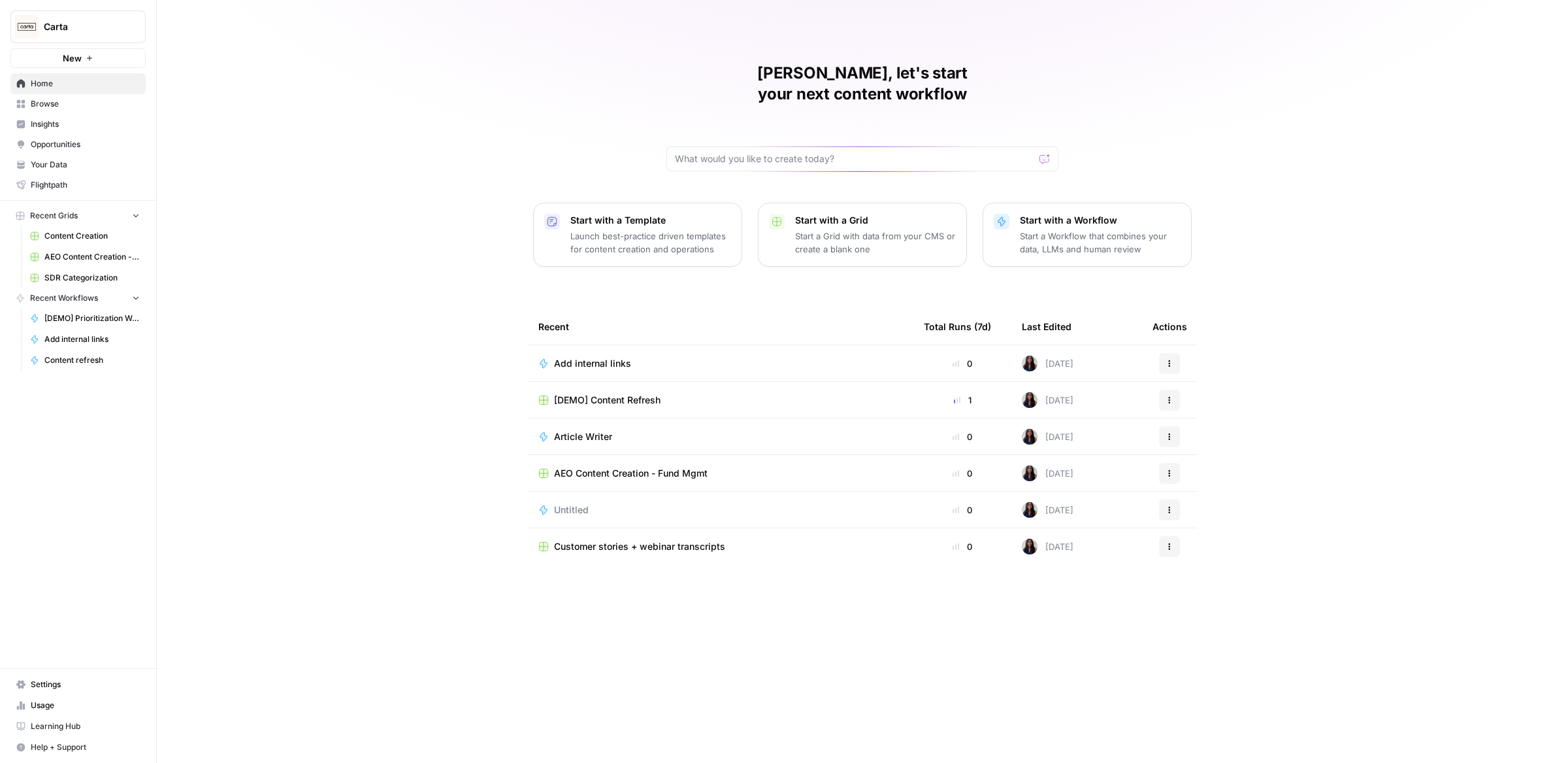
click at [82, 170] on span "Your Data" at bounding box center [85, 164] width 109 height 12
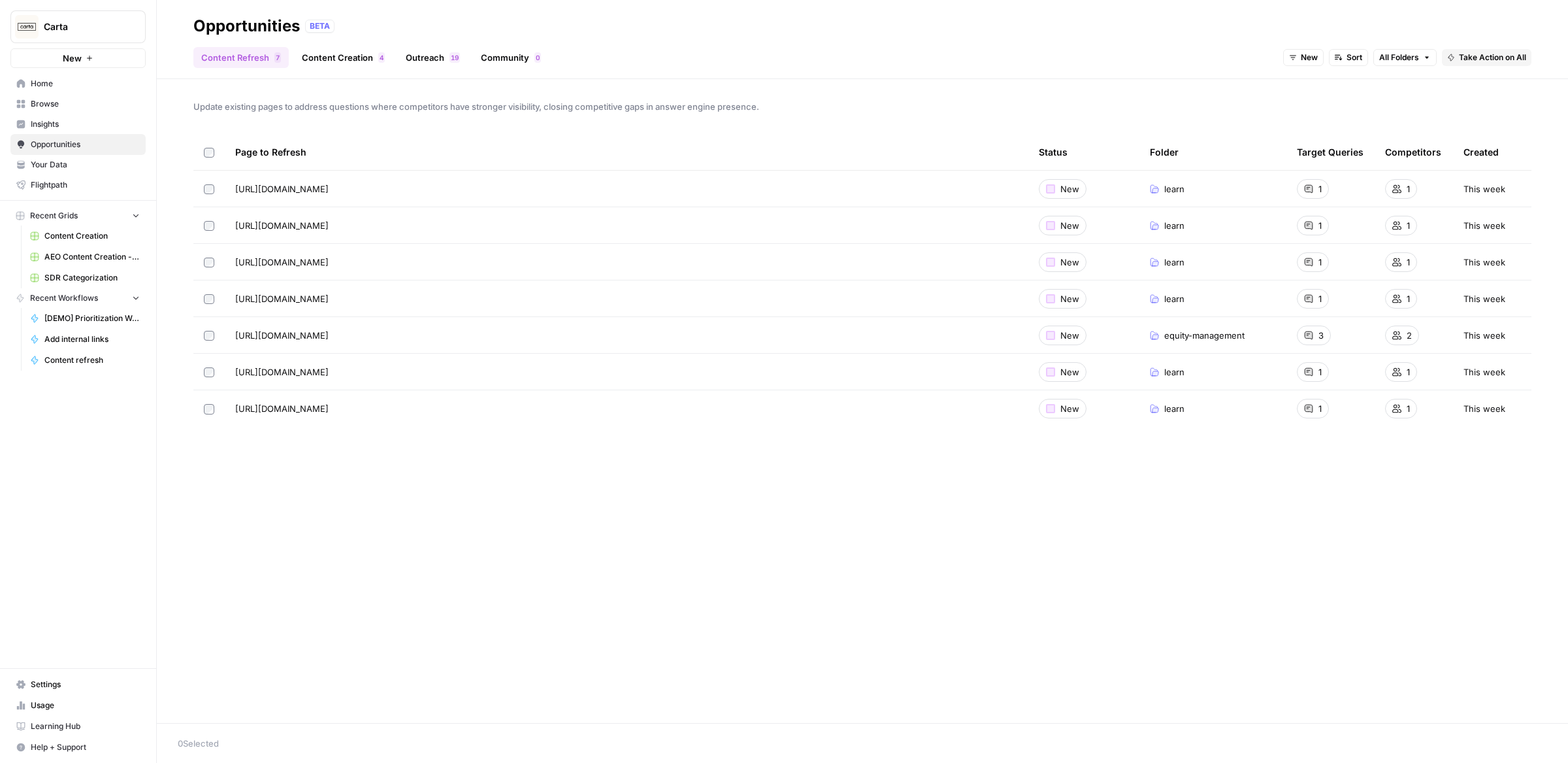
click at [348, 55] on link "Content Creation 4" at bounding box center [343, 58] width 99 height 21
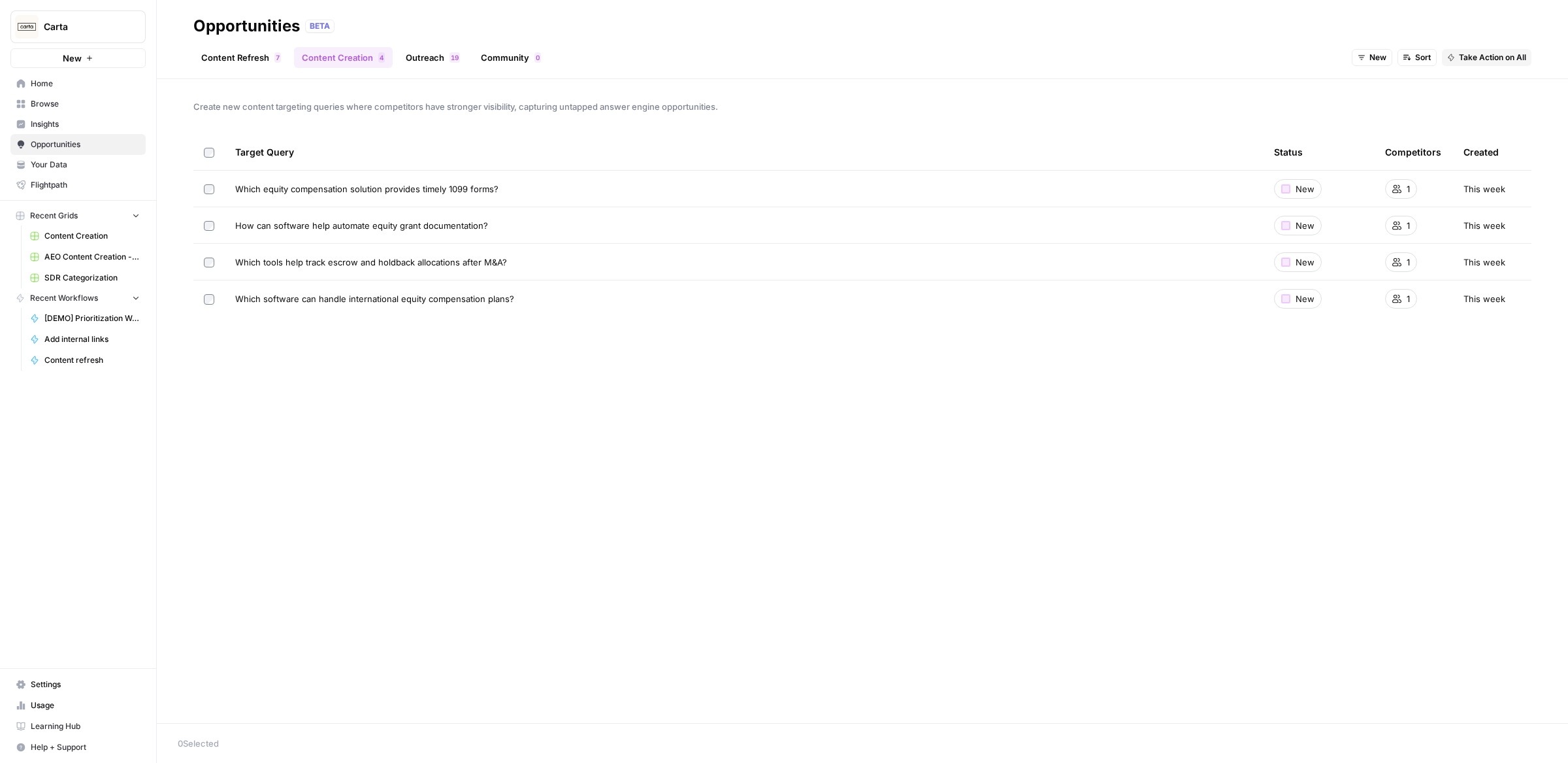
click at [260, 60] on link "Content Refresh 7" at bounding box center [241, 58] width 96 height 21
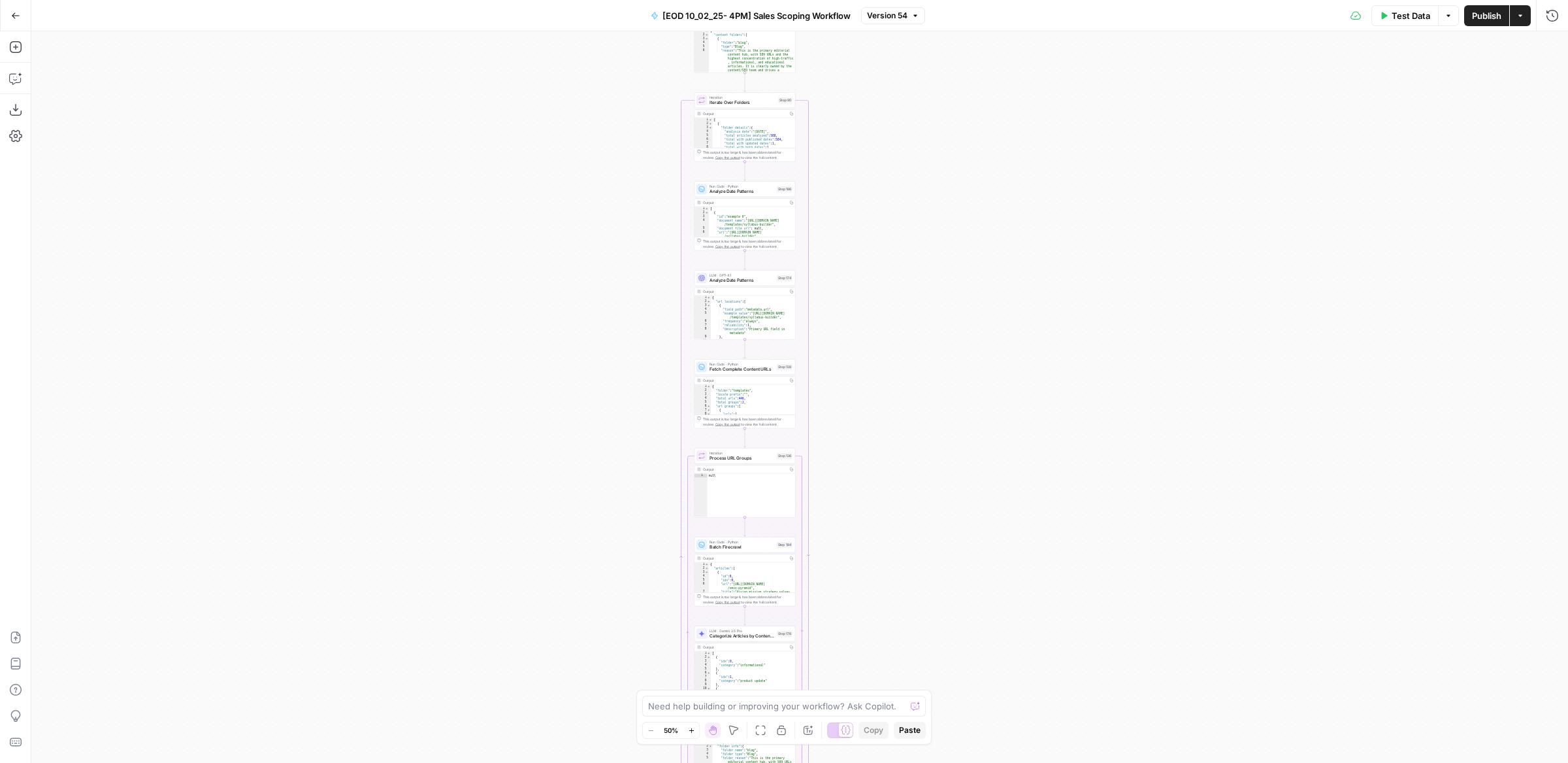
drag, startPoint x: 650, startPoint y: 180, endPoint x: 540, endPoint y: 412, distance: 256.8
click at [544, 411] on div "Workflow Input Settings Inputs SEO Research Semrush Domain Organic Search Keywo…" at bounding box center [799, 396] width 1537 height 731
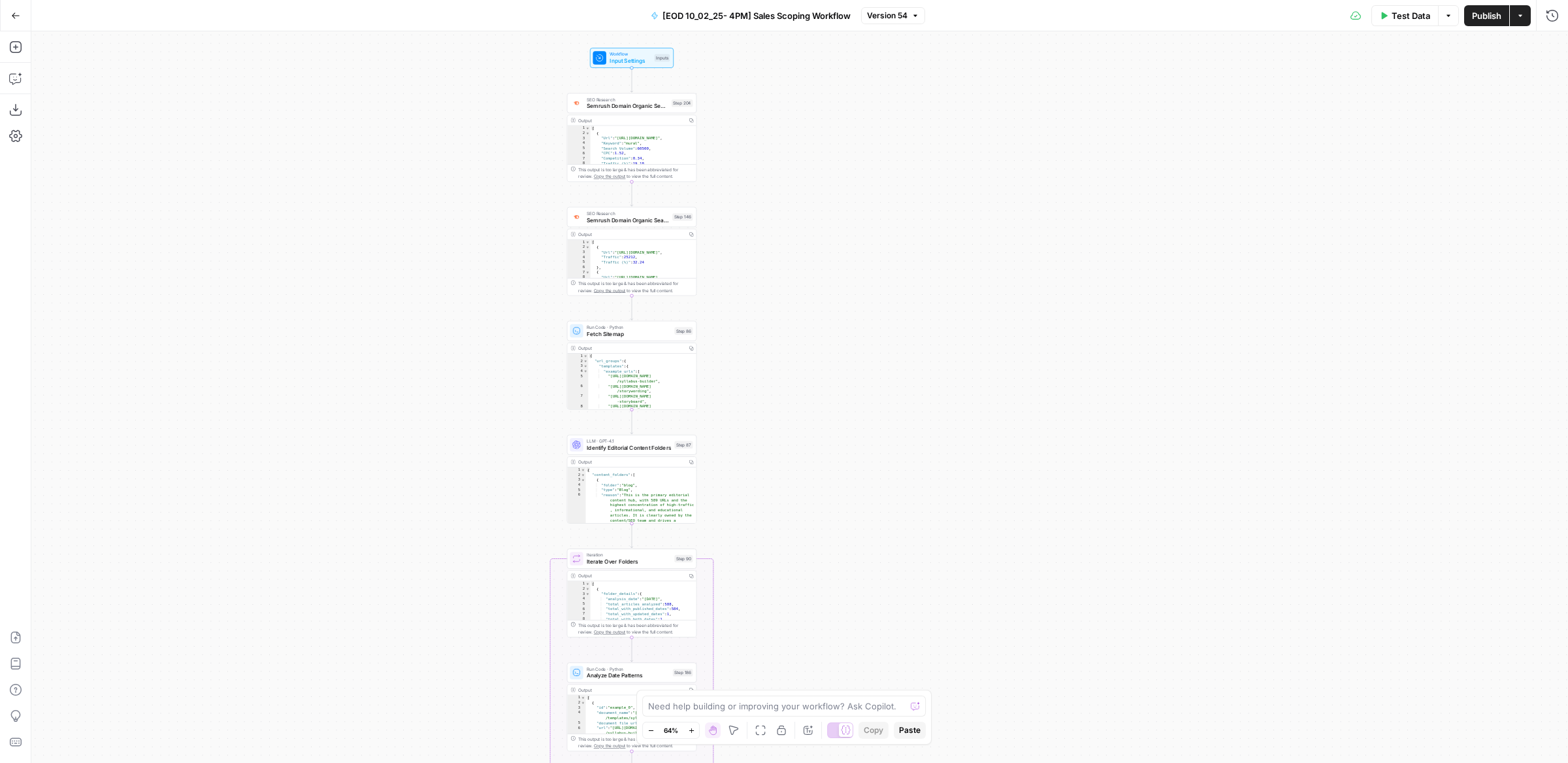
drag, startPoint x: 792, startPoint y: 173, endPoint x: 792, endPoint y: 305, distance: 132.0
click at [792, 306] on div "Workflow Input Settings Inputs SEO Research Semrush Domain Organic Search Keywo…" at bounding box center [799, 396] width 1537 height 731
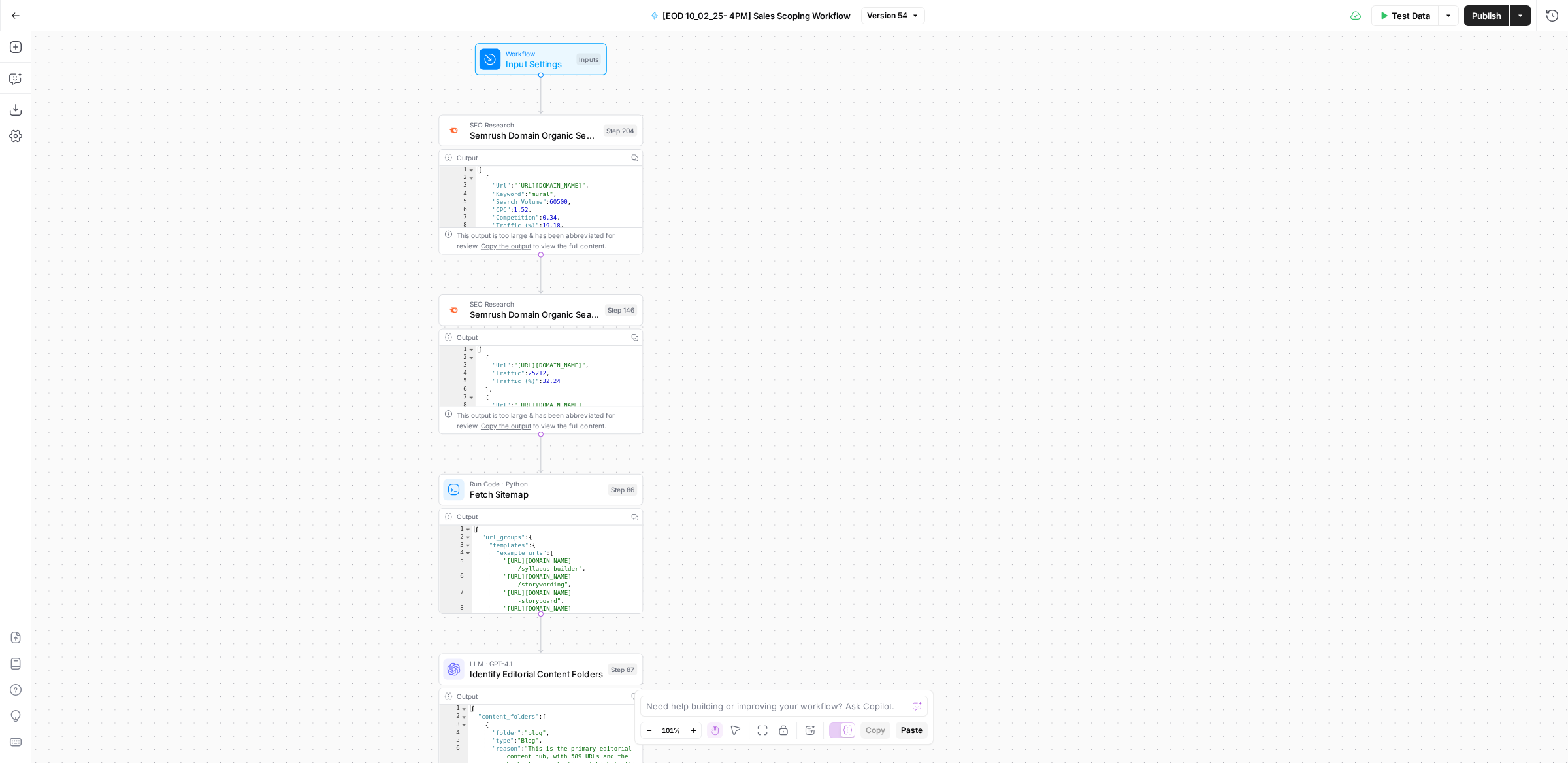
drag, startPoint x: 769, startPoint y: 542, endPoint x: 911, endPoint y: 253, distance: 322.0
click at [911, 253] on div "Workflow Input Settings Inputs SEO Research Semrush Domain Organic Search Keywo…" at bounding box center [799, 396] width 1537 height 731
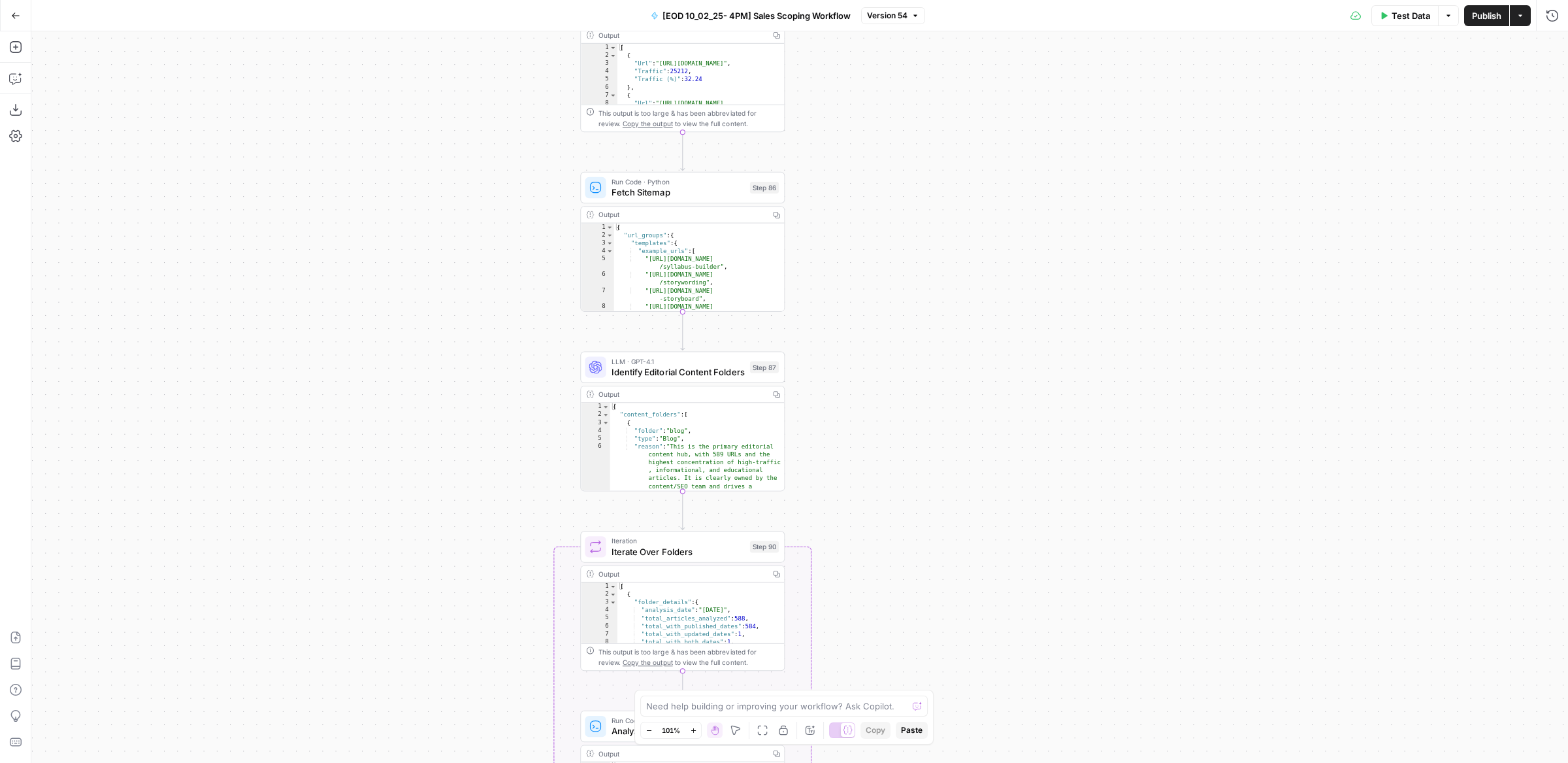
drag, startPoint x: 964, startPoint y: 498, endPoint x: 956, endPoint y: 156, distance: 342.1
click at [956, 161] on div "Workflow Input Settings Inputs SEO Research Semrush Domain Organic Search Keywo…" at bounding box center [799, 396] width 1537 height 731
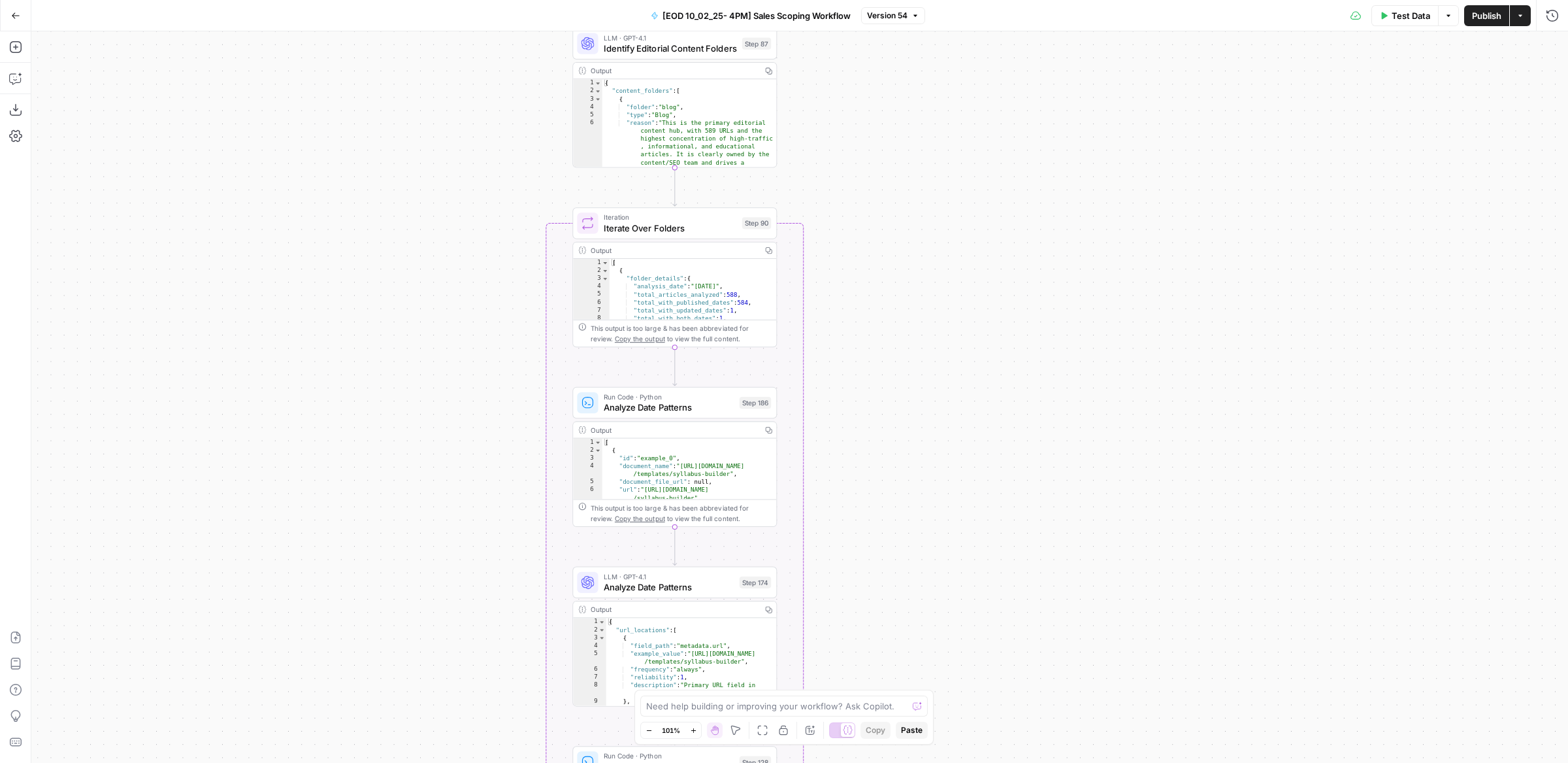
drag, startPoint x: 1002, startPoint y: 502, endPoint x: 1000, endPoint y: 71, distance: 431.0
click at [1000, 72] on div "Workflow Input Settings Inputs SEO Research Semrush Domain Organic Search Keywo…" at bounding box center [799, 396] width 1537 height 731
